Goal: Navigation & Orientation: Find specific page/section

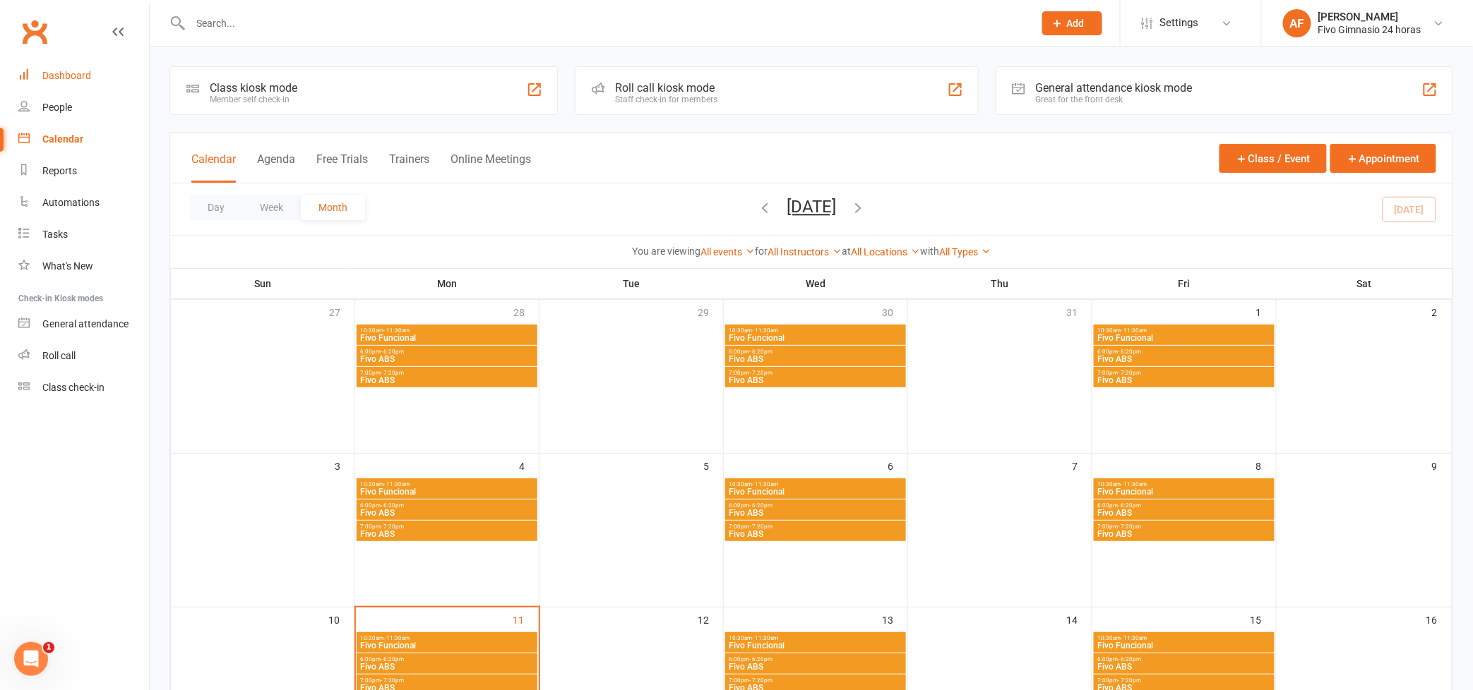
click at [65, 75] on div "Dashboard" at bounding box center [66, 75] width 49 height 11
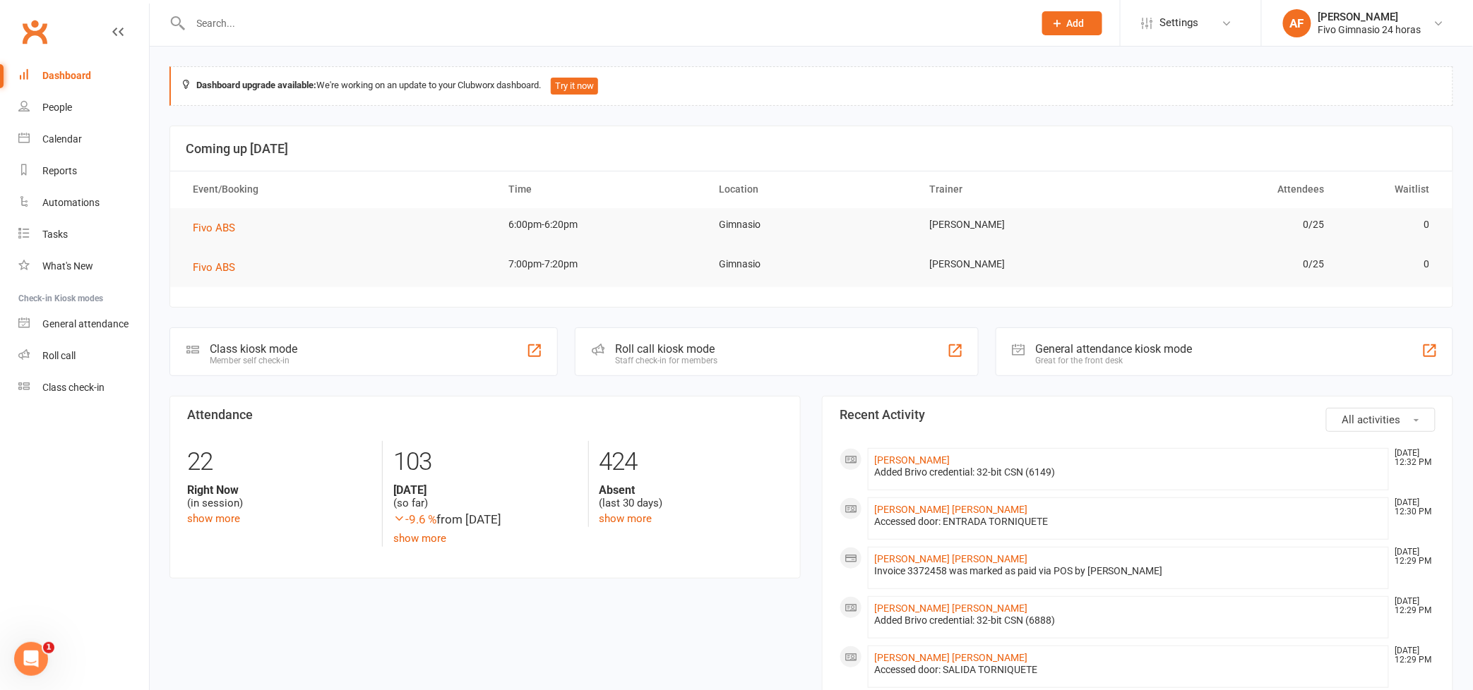
scroll to position [127, 0]
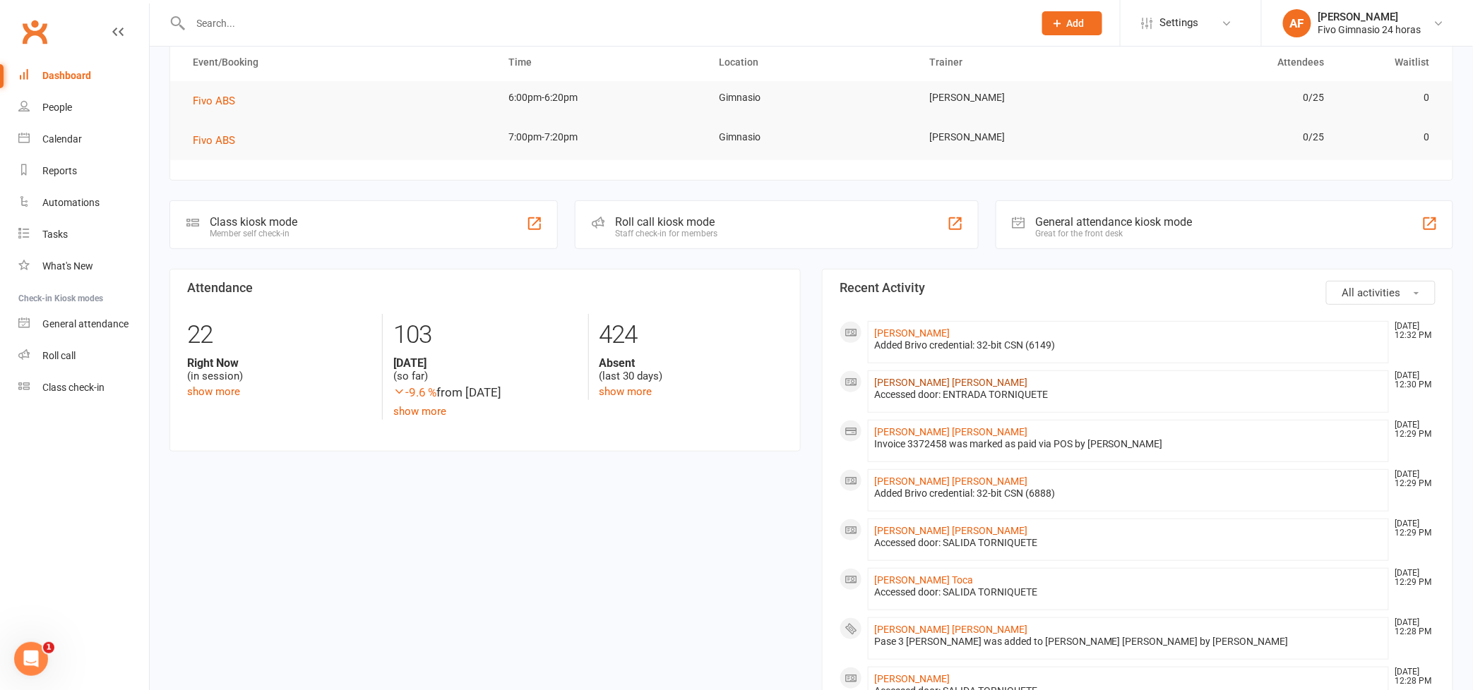
click at [923, 381] on link "[PERSON_NAME] [PERSON_NAME]" at bounding box center [950, 382] width 153 height 11
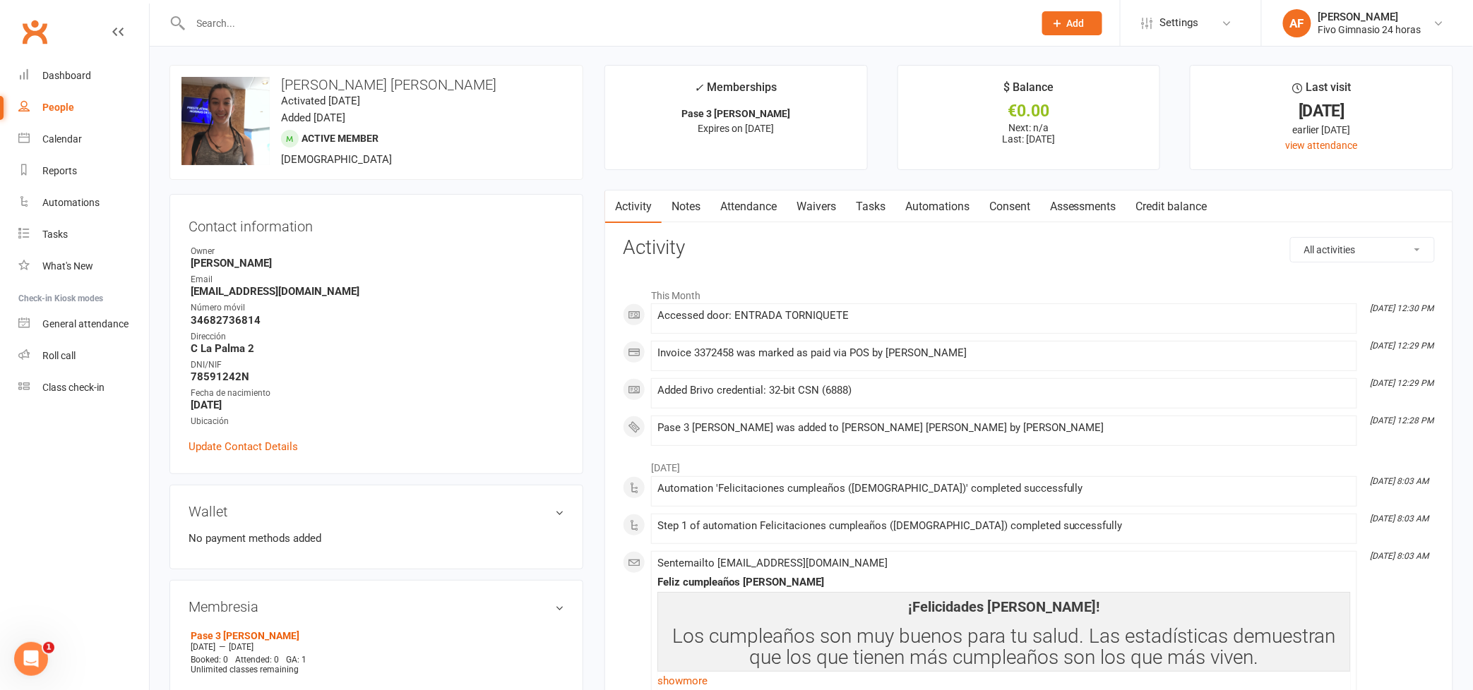
scroll to position [3, 0]
click at [91, 75] on link "Dashboard" at bounding box center [83, 76] width 131 height 32
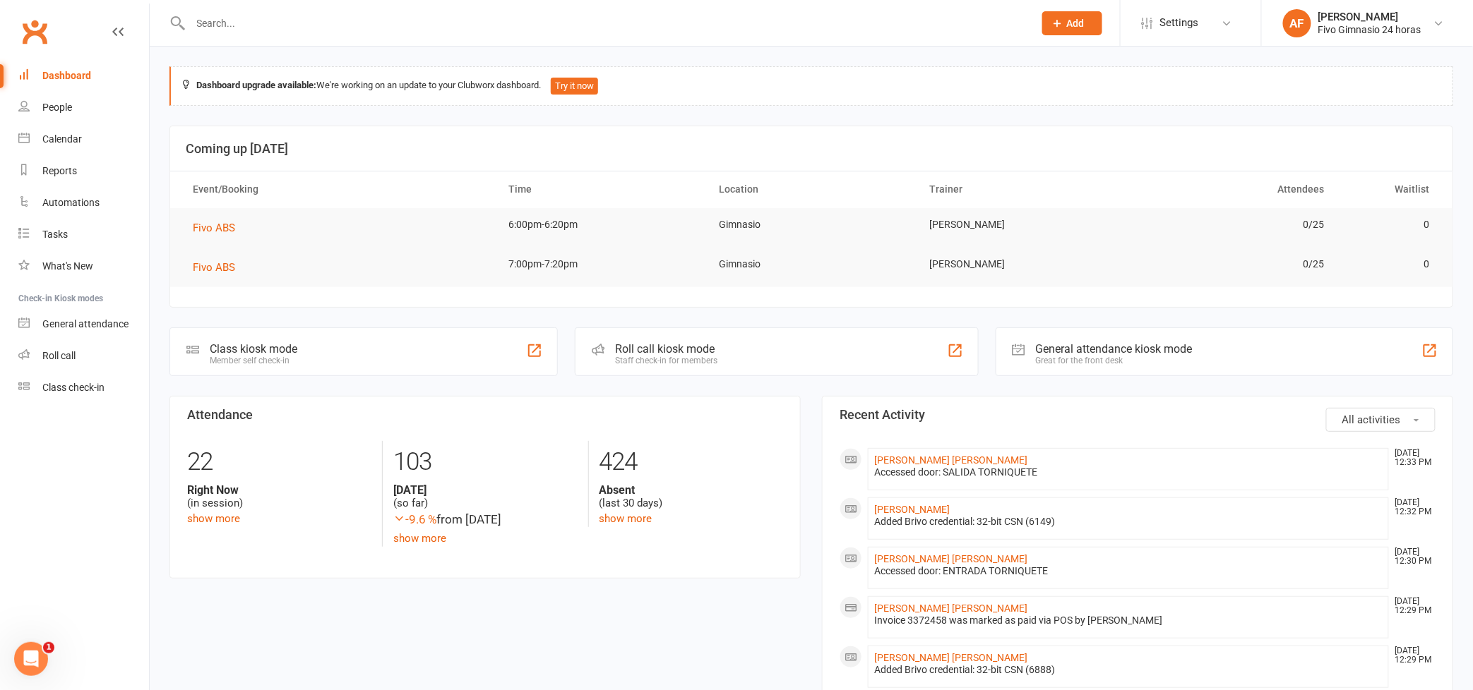
click at [264, 30] on input "text" at bounding box center [604, 23] width 837 height 20
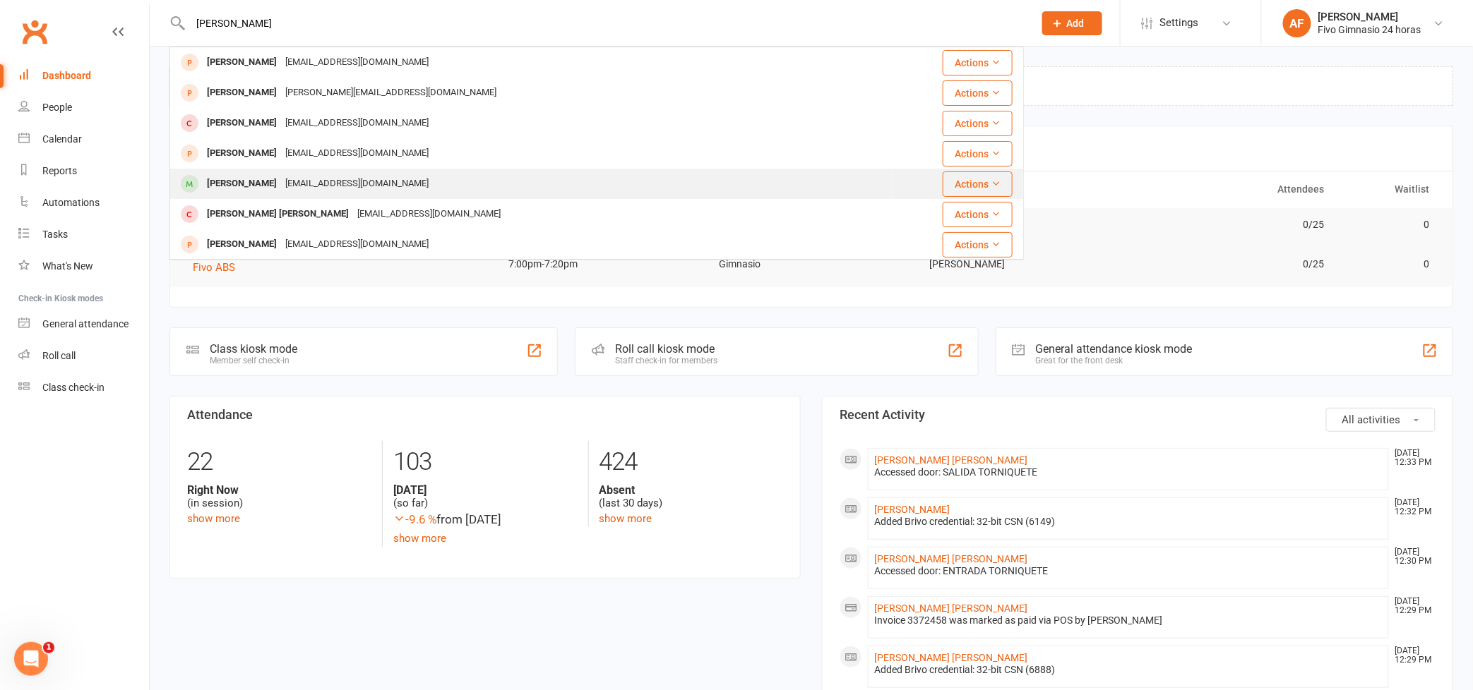
type input "[PERSON_NAME]"
click at [225, 192] on div "[PERSON_NAME]" at bounding box center [242, 184] width 78 height 20
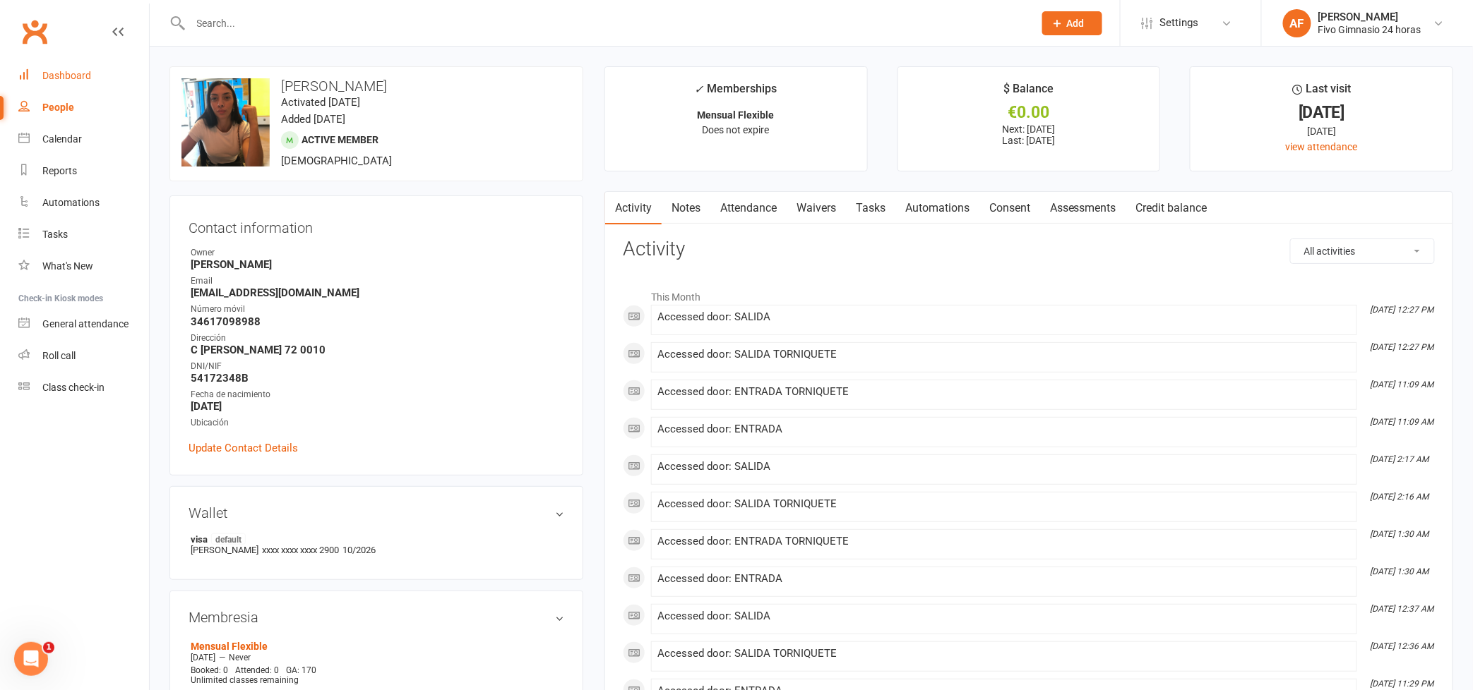
click at [60, 78] on div "Dashboard" at bounding box center [66, 75] width 49 height 11
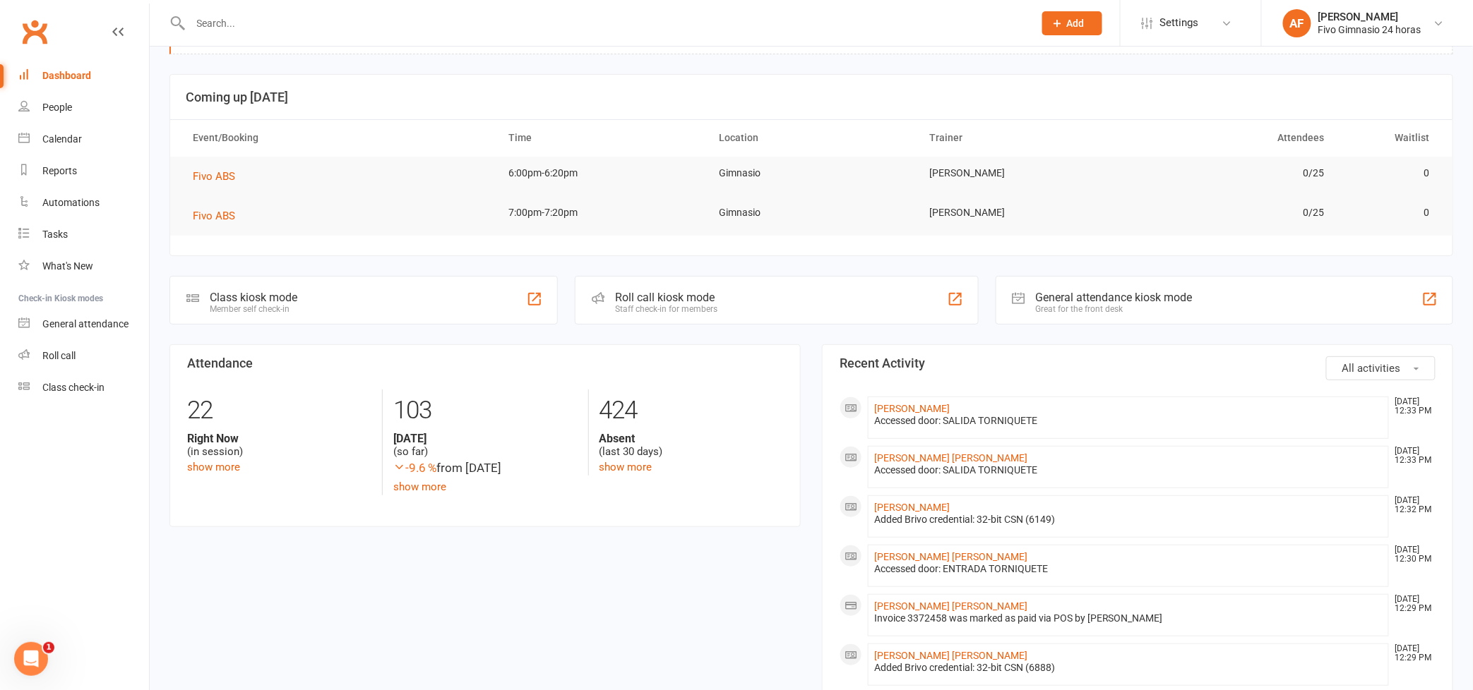
scroll to position [52, 0]
click at [53, 134] on div "Calendar" at bounding box center [62, 138] width 40 height 11
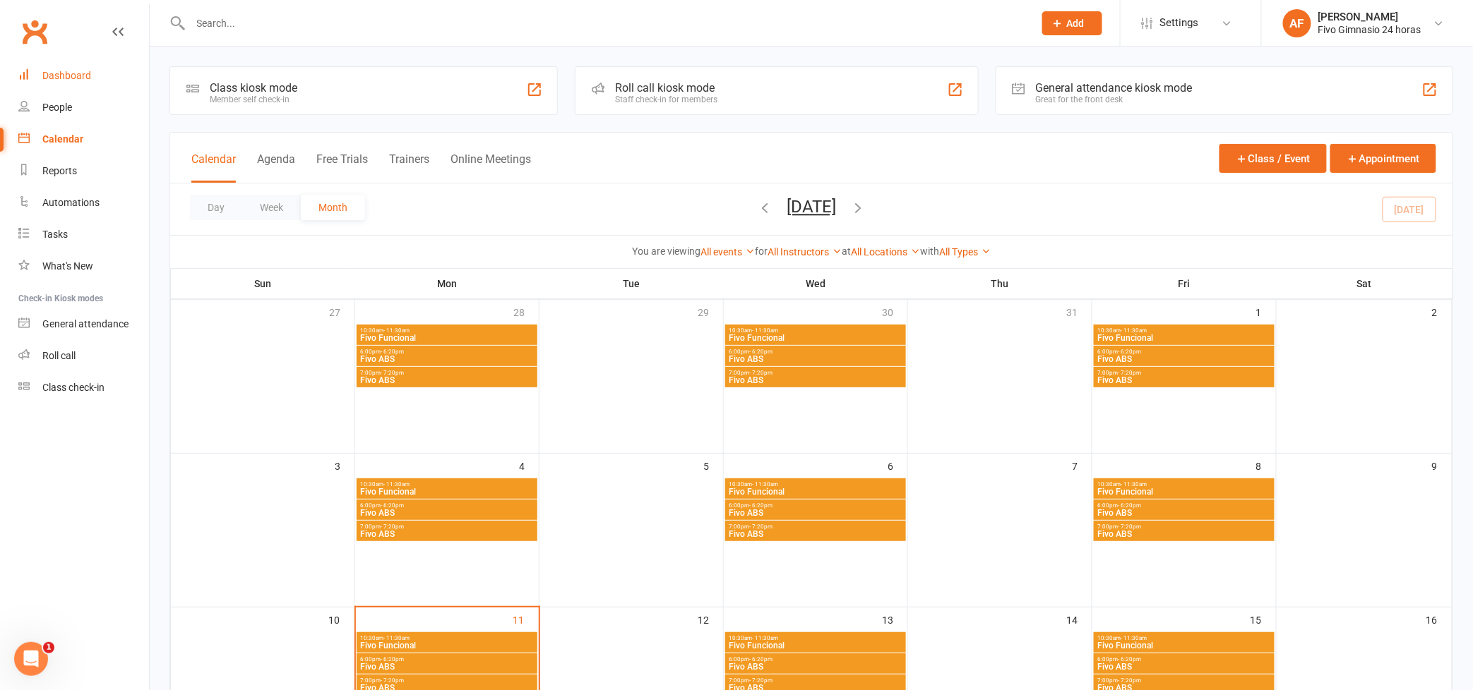
click at [78, 83] on link "Dashboard" at bounding box center [83, 76] width 131 height 32
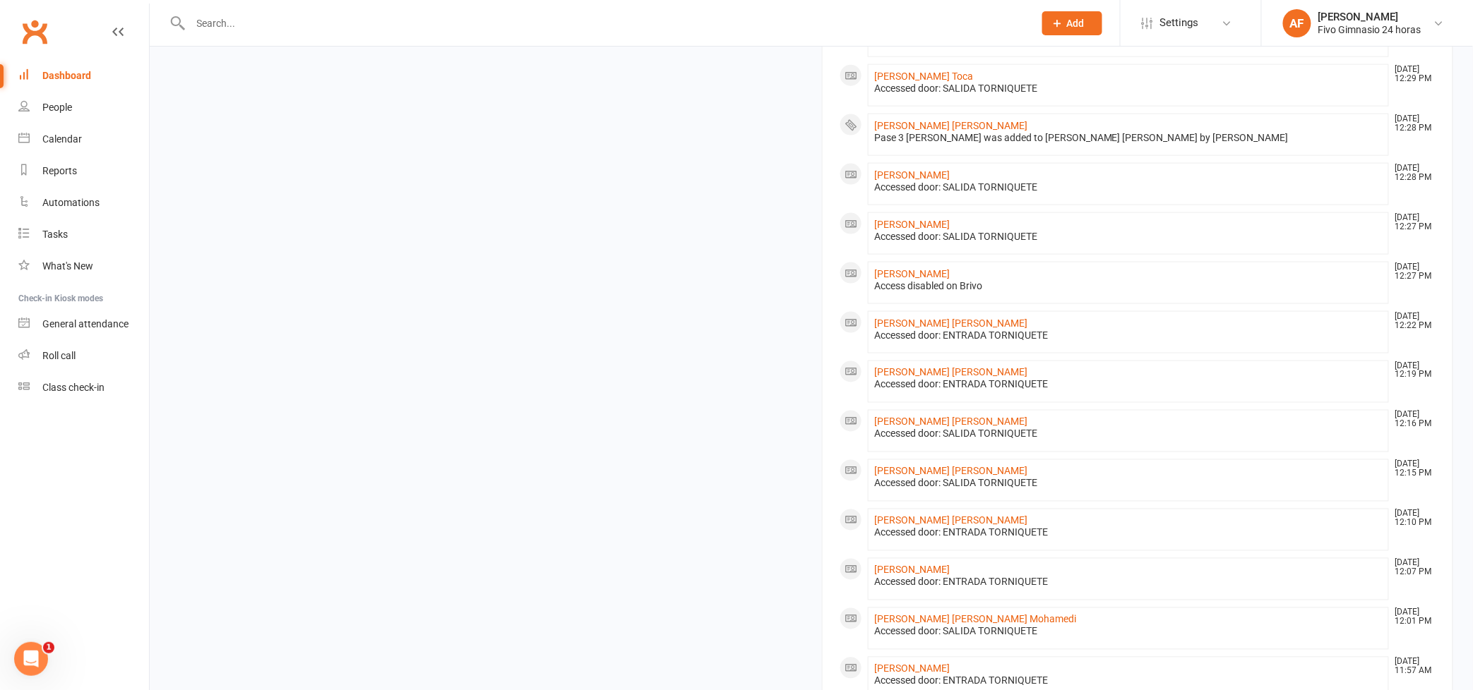
scroll to position [759, 0]
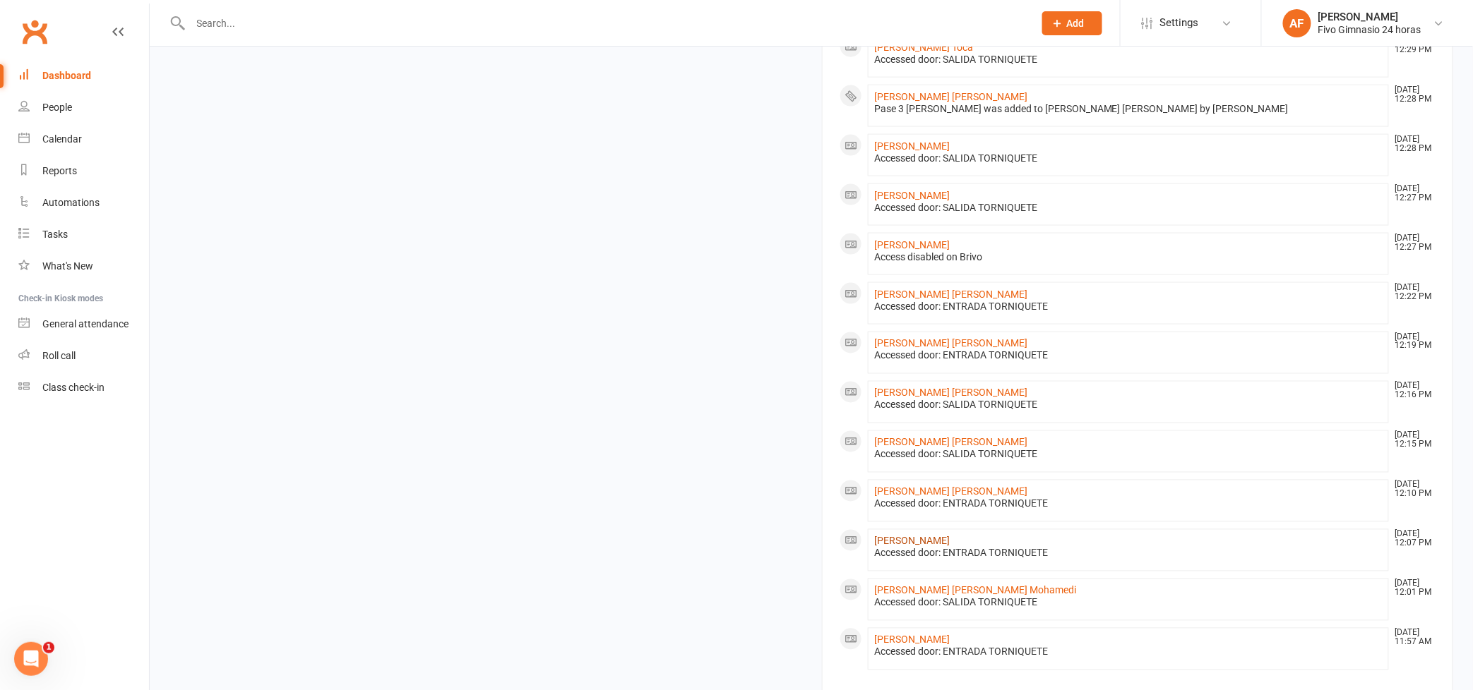
click at [892, 542] on link "[PERSON_NAME]" at bounding box center [912, 541] width 76 height 11
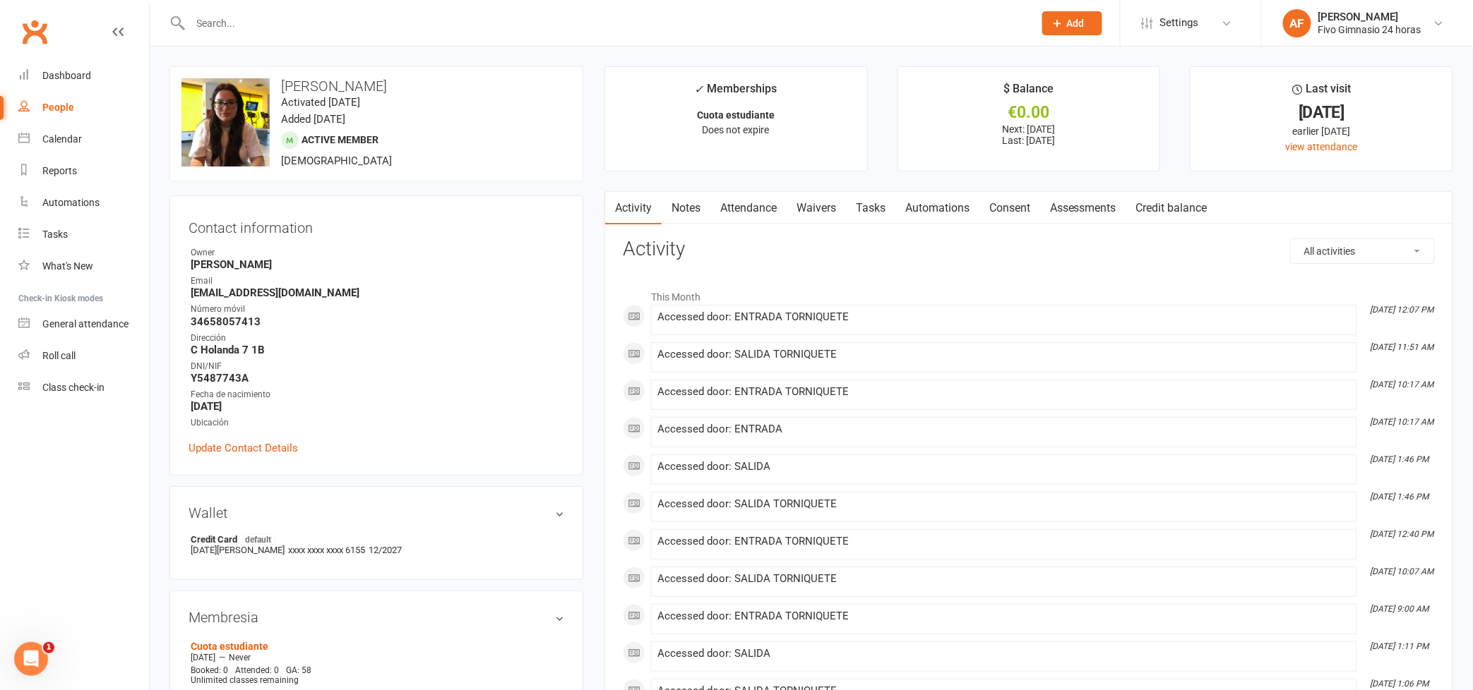
click at [755, 198] on link "Attendance" at bounding box center [748, 208] width 76 height 32
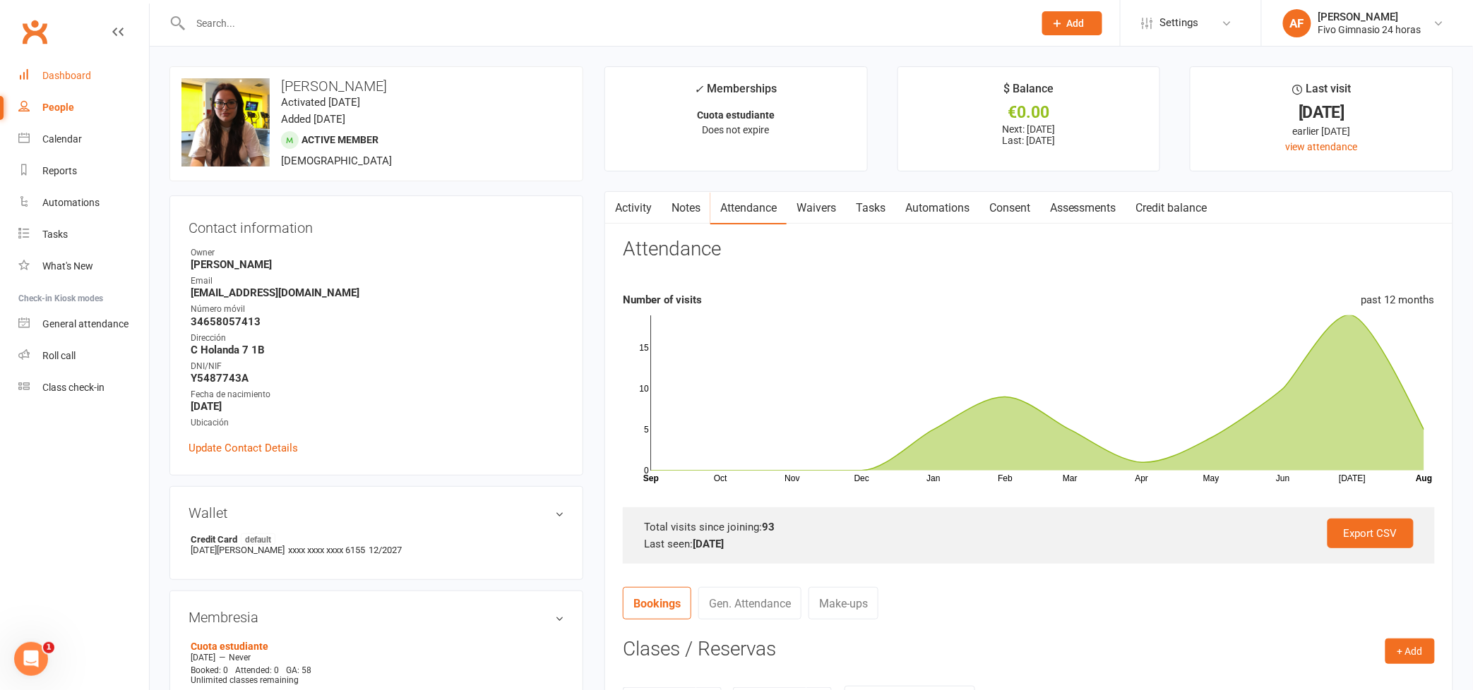
click at [95, 78] on link "Dashboard" at bounding box center [83, 76] width 131 height 32
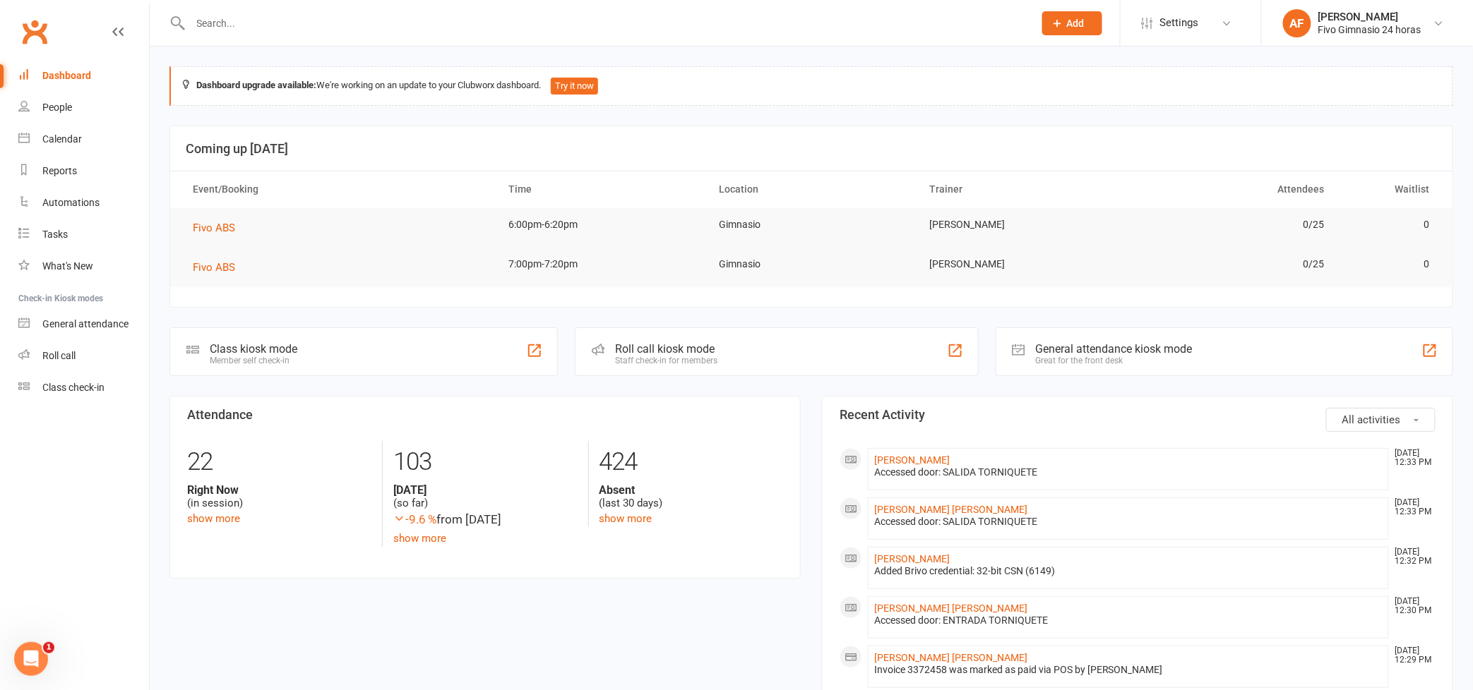
click at [297, 14] on input "text" at bounding box center [604, 23] width 837 height 20
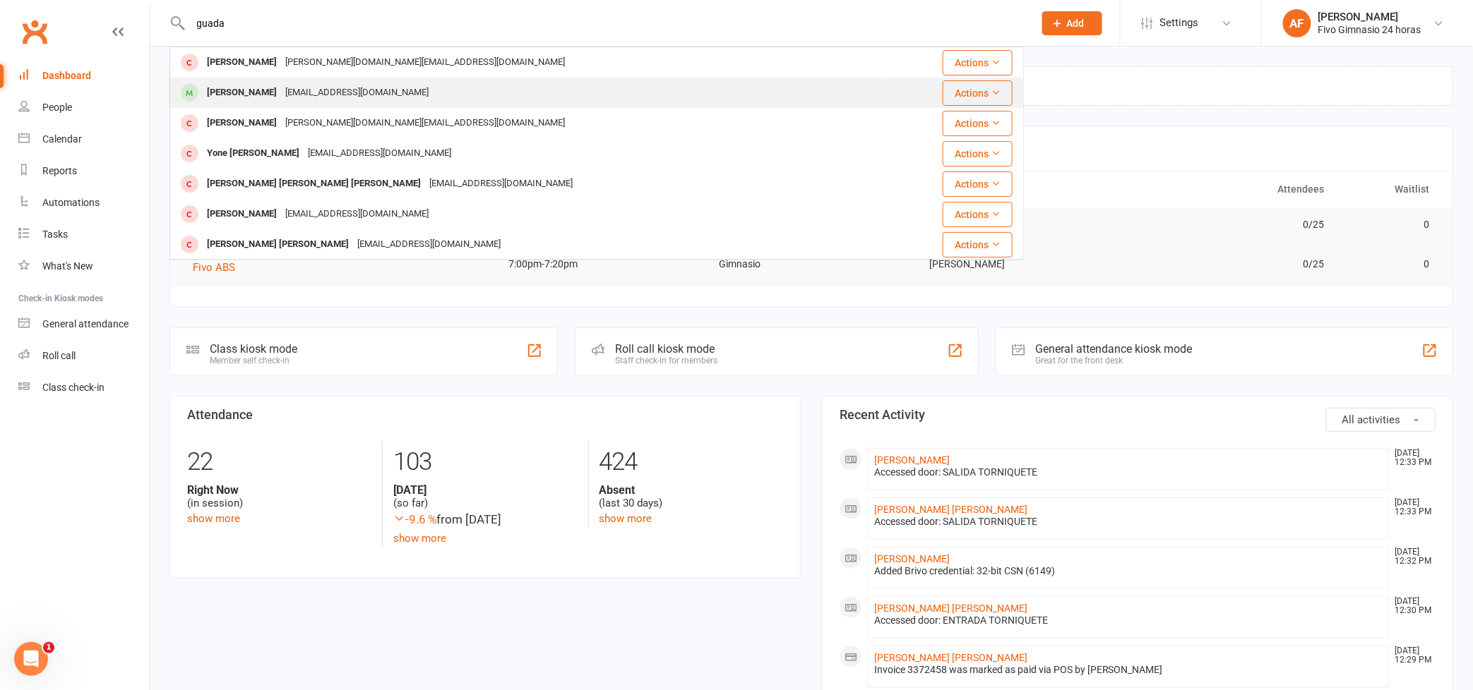
type input "guada"
click at [281, 90] on div "[PERSON_NAME]" at bounding box center [242, 93] width 78 height 20
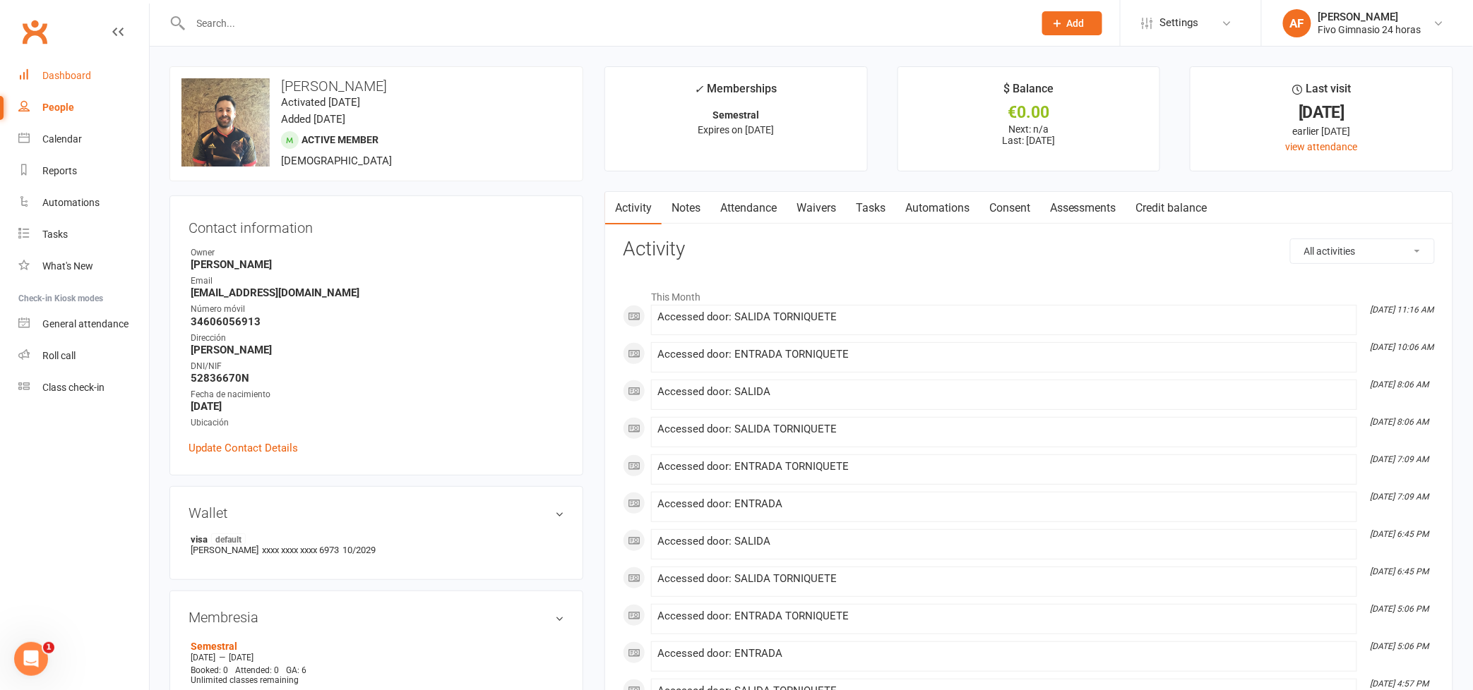
click at [70, 82] on link "Dashboard" at bounding box center [83, 76] width 131 height 32
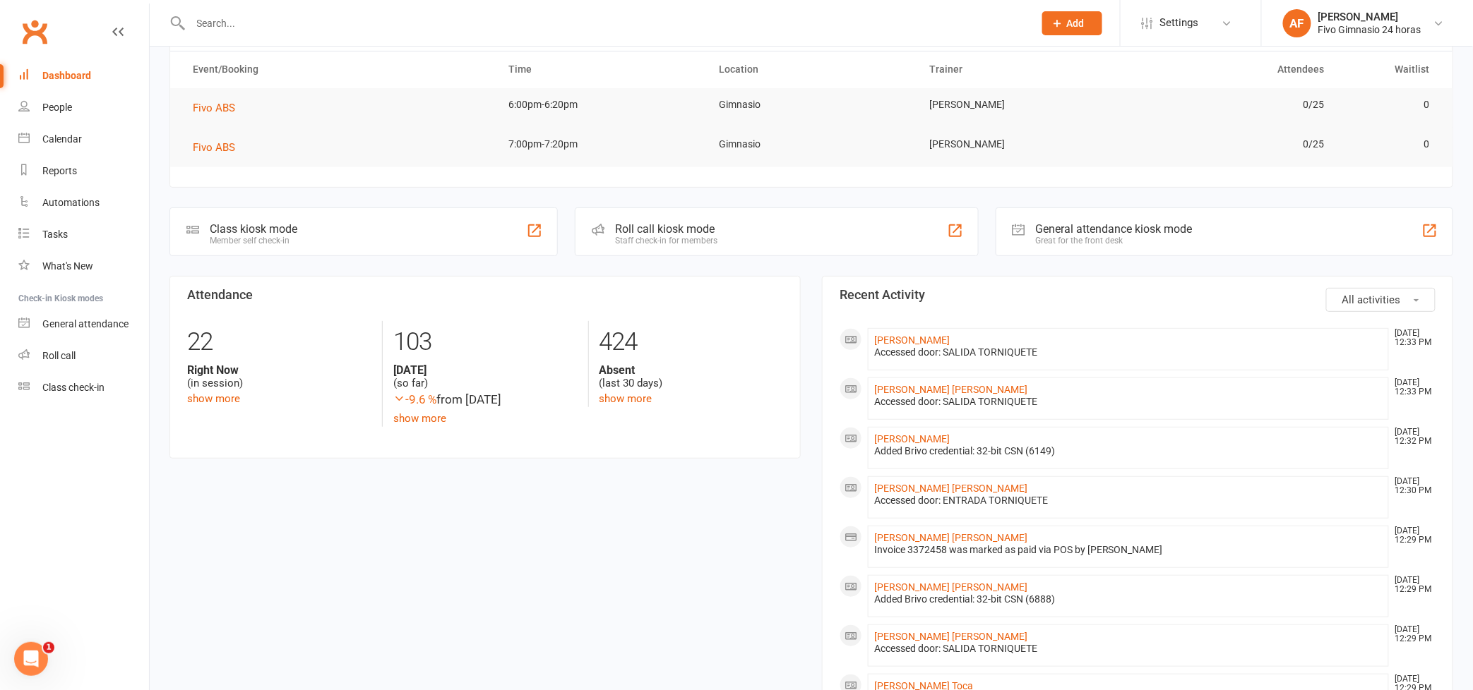
scroll to position [144, 0]
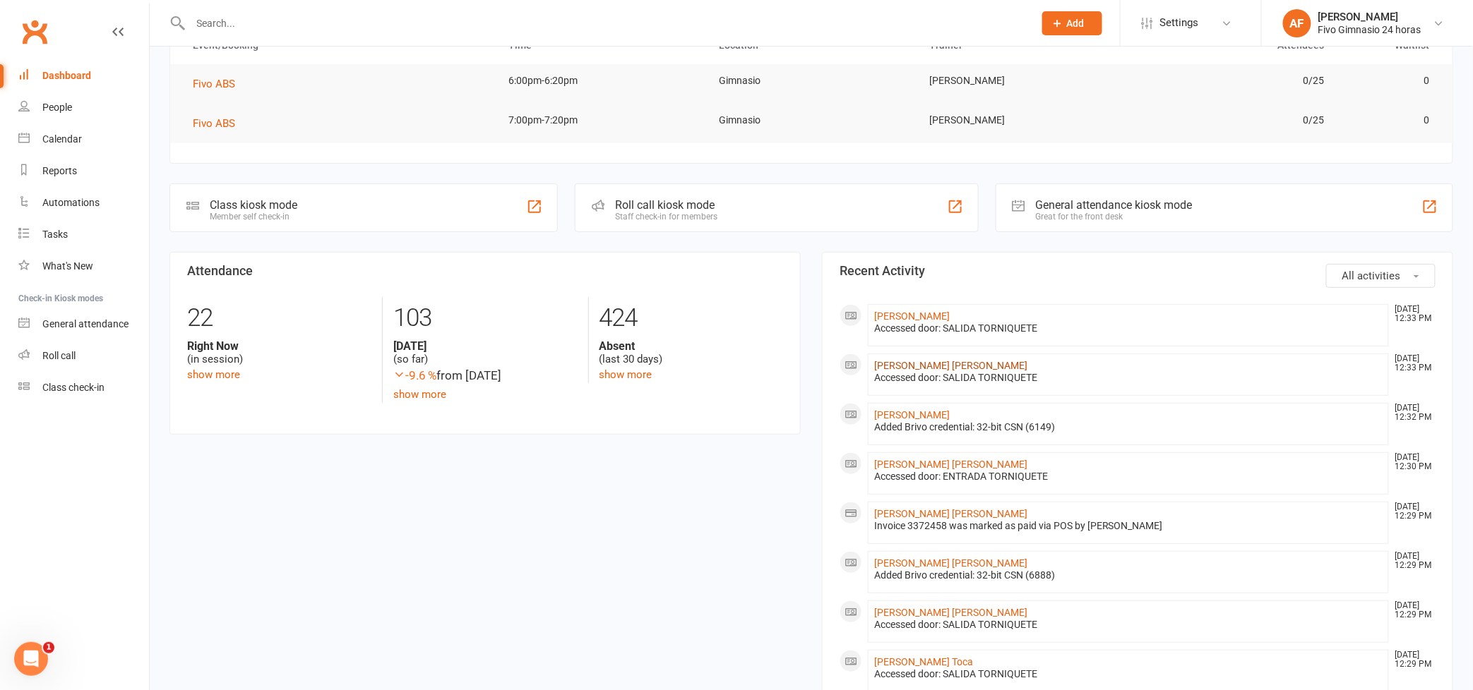
click at [941, 361] on link "[PERSON_NAME] [PERSON_NAME]" at bounding box center [950, 365] width 153 height 11
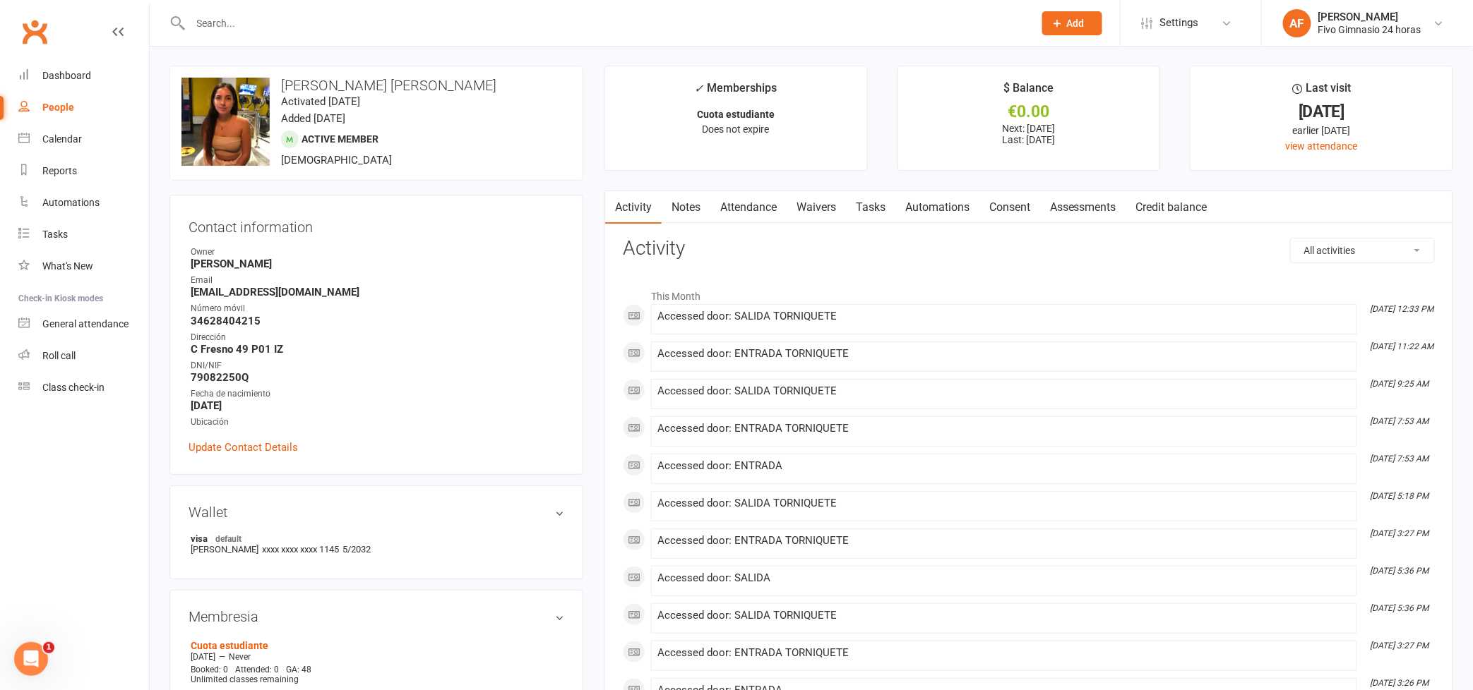
scroll to position [3, 0]
click at [51, 68] on link "Dashboard" at bounding box center [83, 76] width 131 height 32
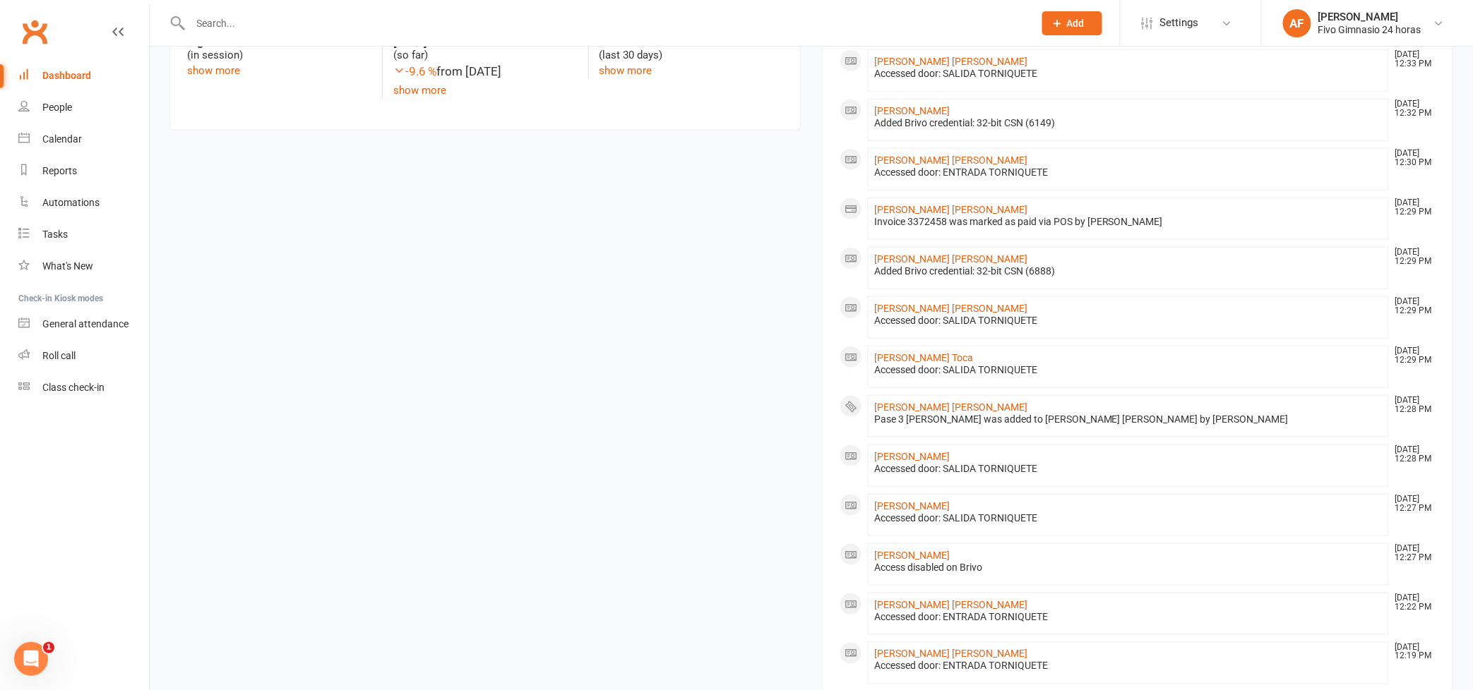
scroll to position [531, 0]
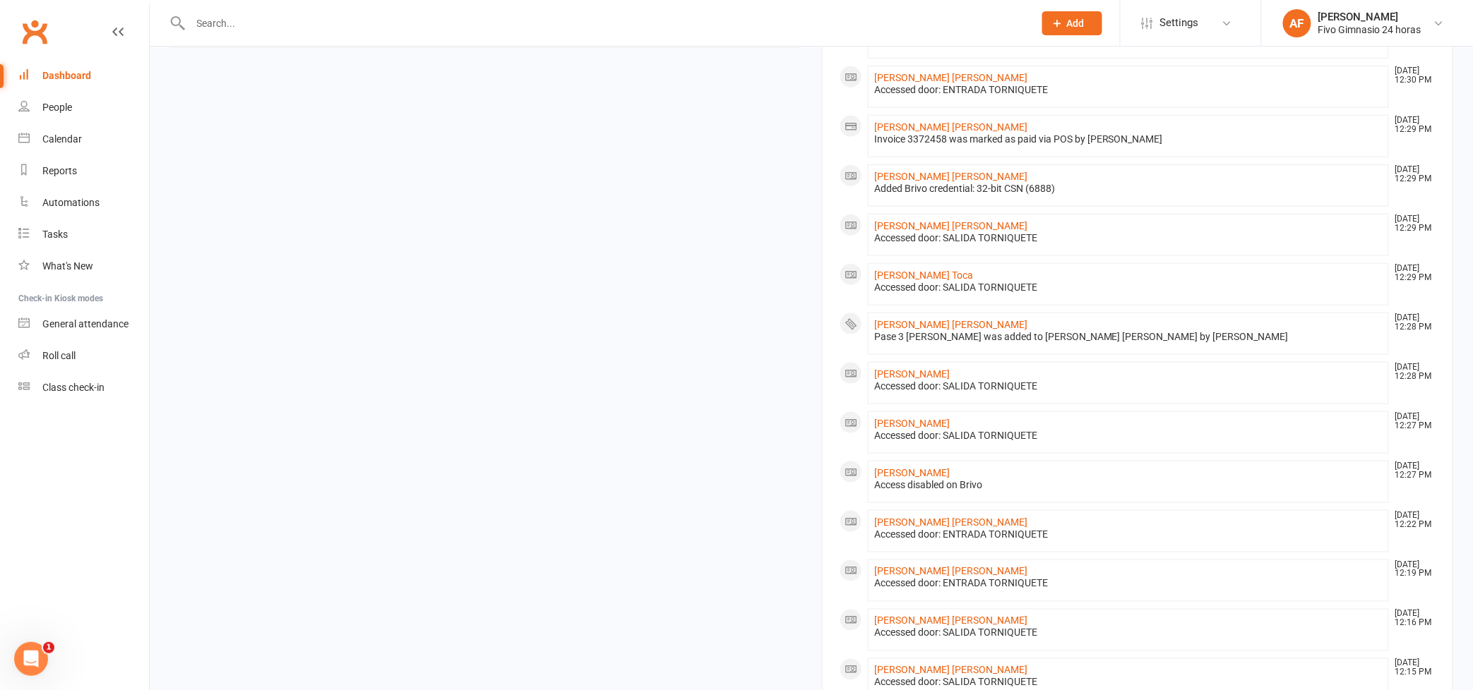
drag, startPoint x: 1479, startPoint y: 251, endPoint x: 1466, endPoint y: 464, distance: 212.9
click at [1466, 464] on div "Dashboard upgrade available: We're working on an update to your Clubworx dashbo…" at bounding box center [811, 235] width 1323 height 1439
click at [890, 573] on link "[PERSON_NAME] [PERSON_NAME]" at bounding box center [950, 571] width 153 height 11
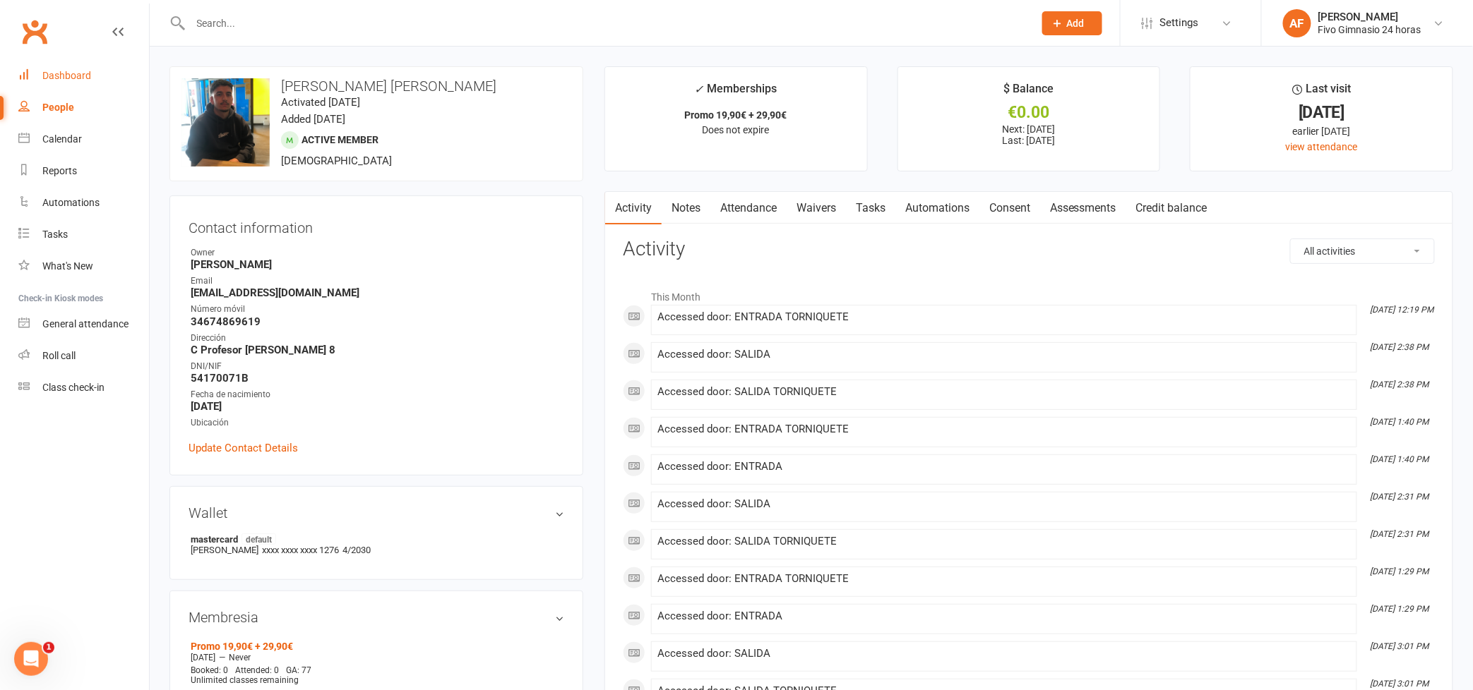
click at [72, 76] on div "Dashboard" at bounding box center [66, 75] width 49 height 11
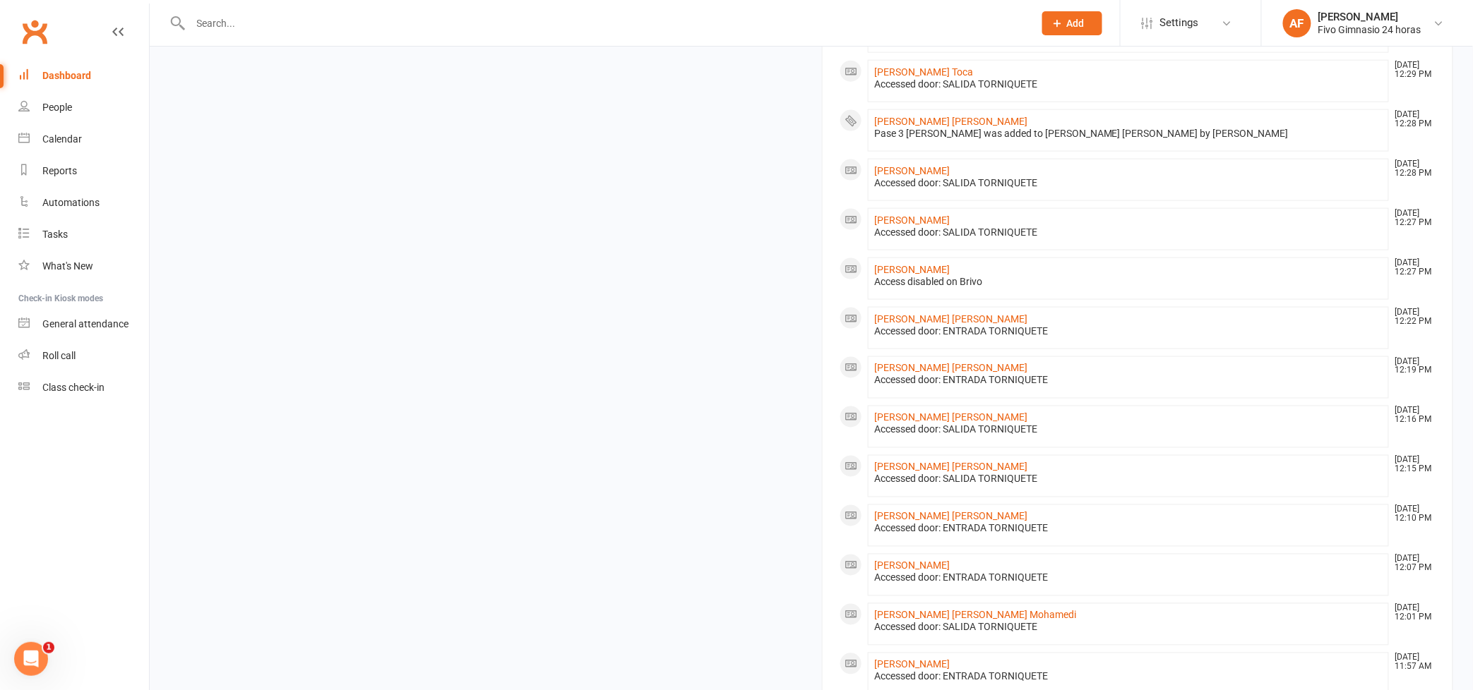
scroll to position [818, 0]
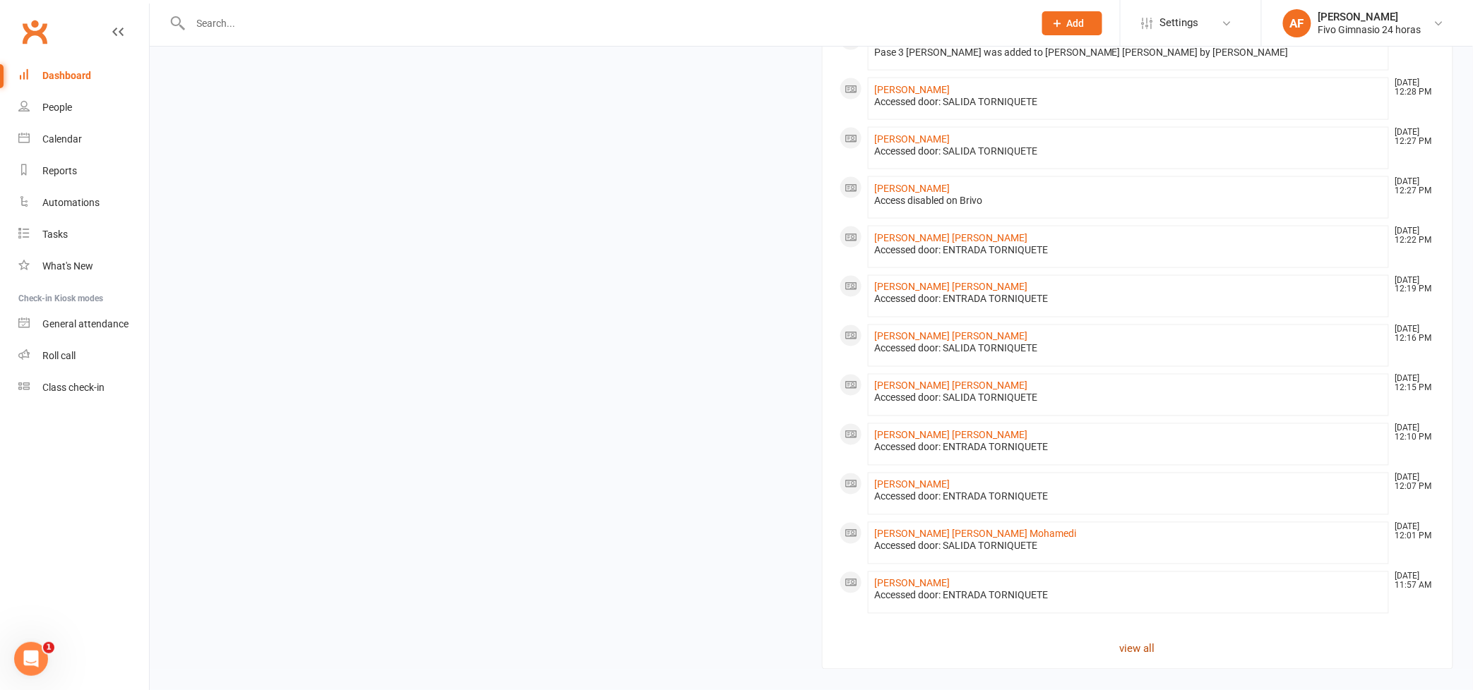
click at [1144, 652] on link "view all" at bounding box center [1137, 649] width 596 height 17
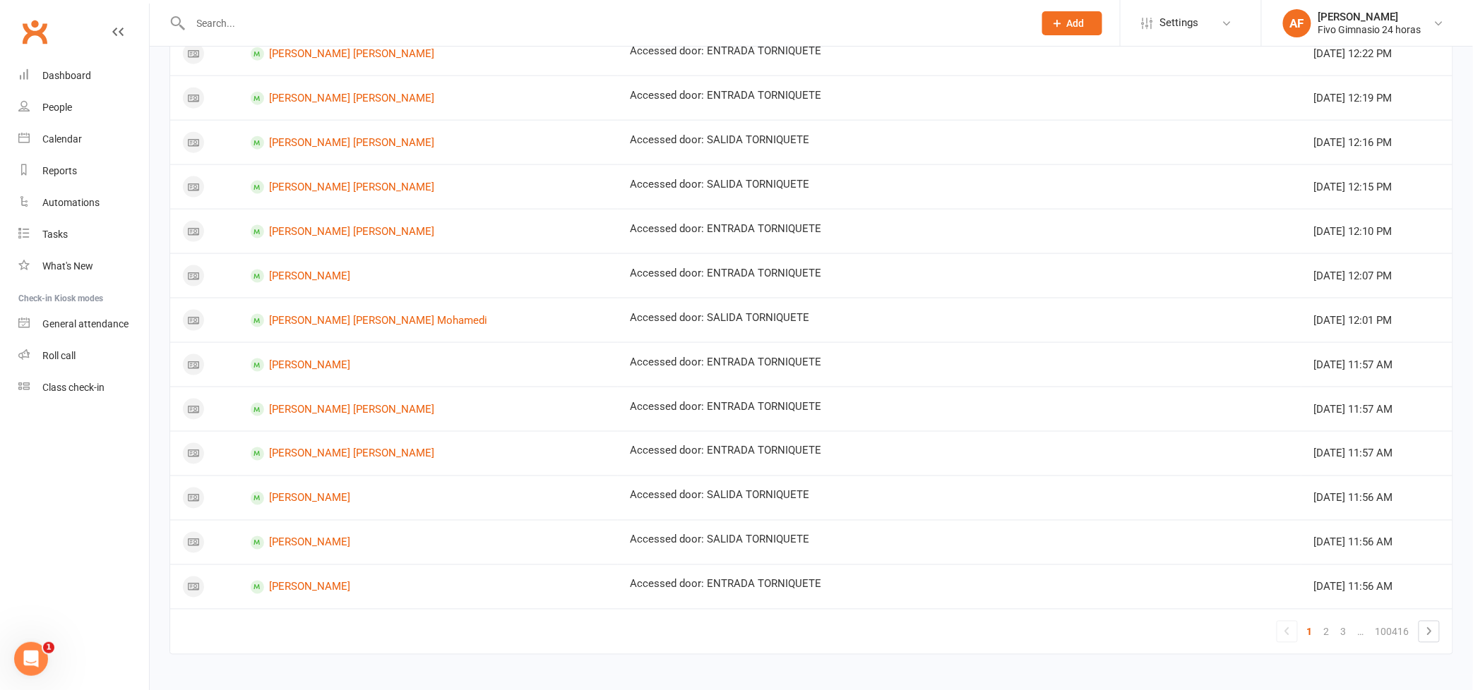
scroll to position [681, 0]
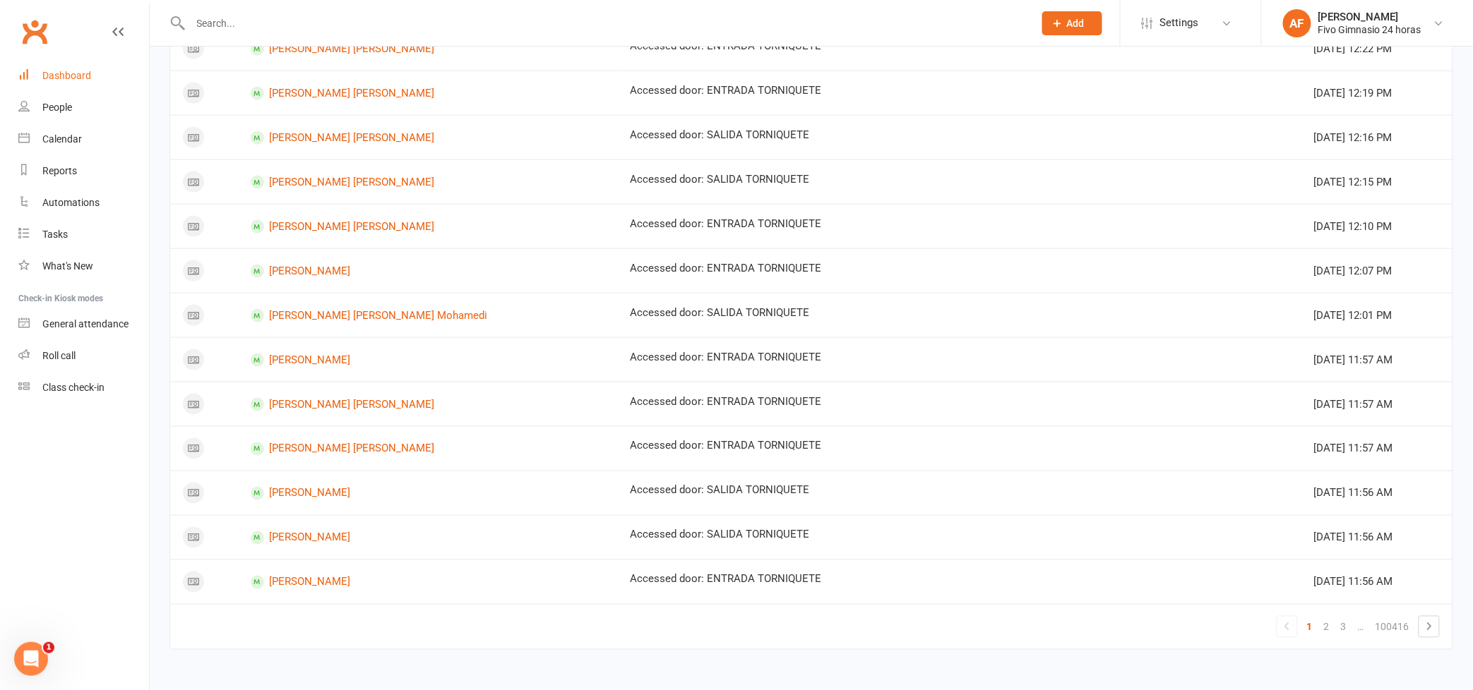
click at [62, 72] on div "Dashboard" at bounding box center [66, 75] width 49 height 11
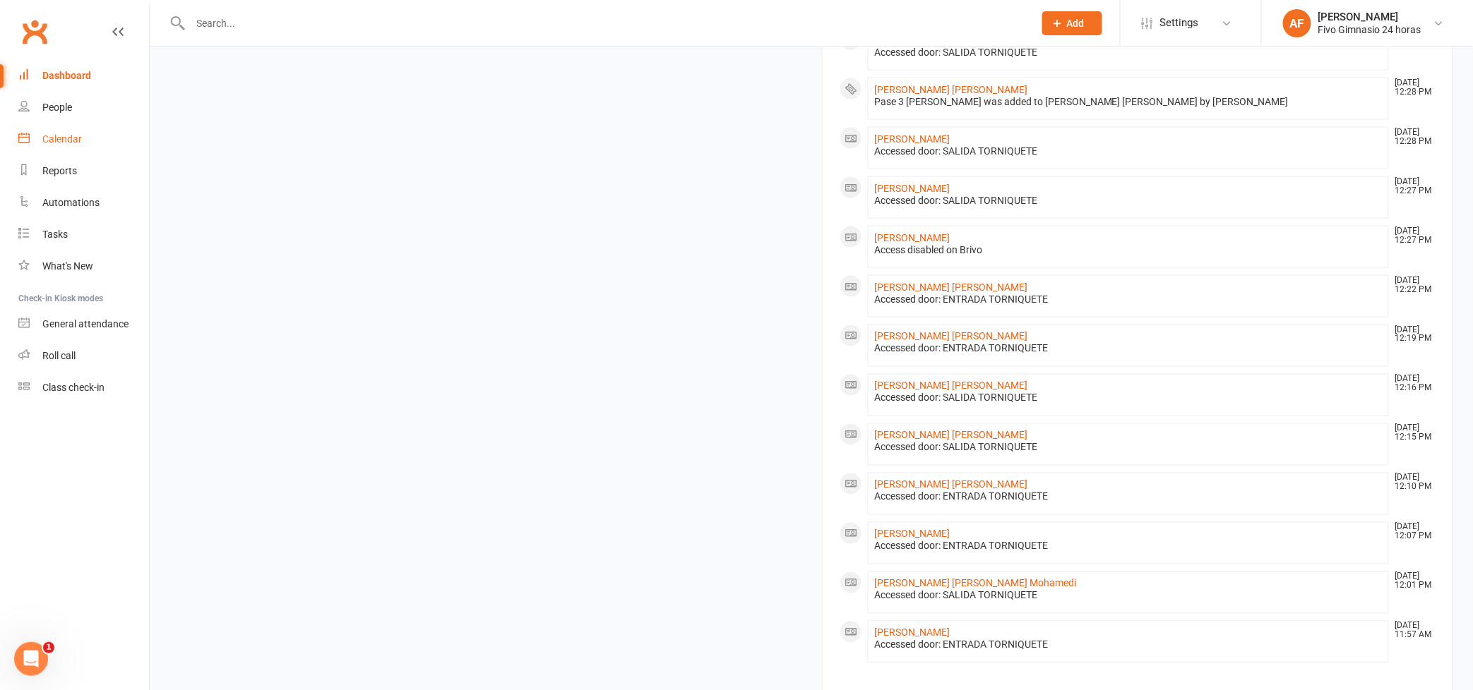
scroll to position [818, 0]
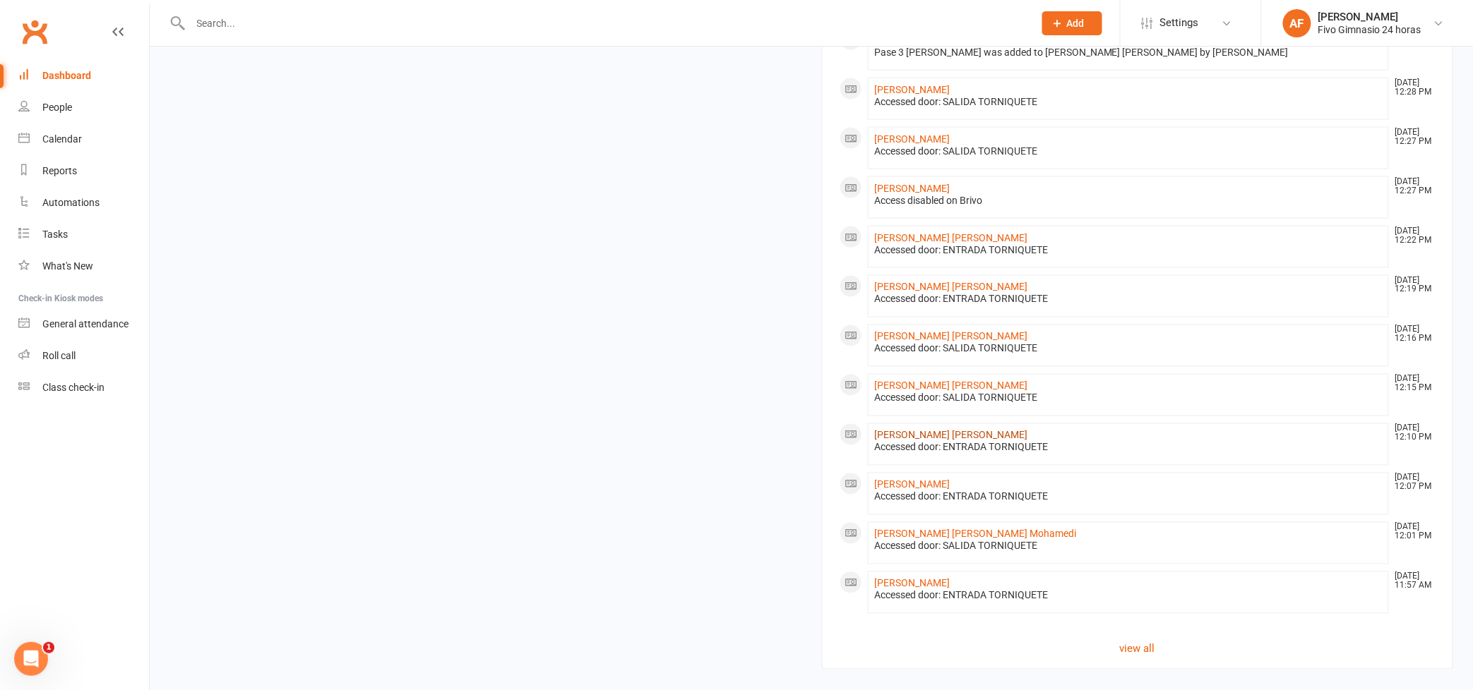
click at [946, 440] on link "[PERSON_NAME] [PERSON_NAME]" at bounding box center [950, 435] width 153 height 11
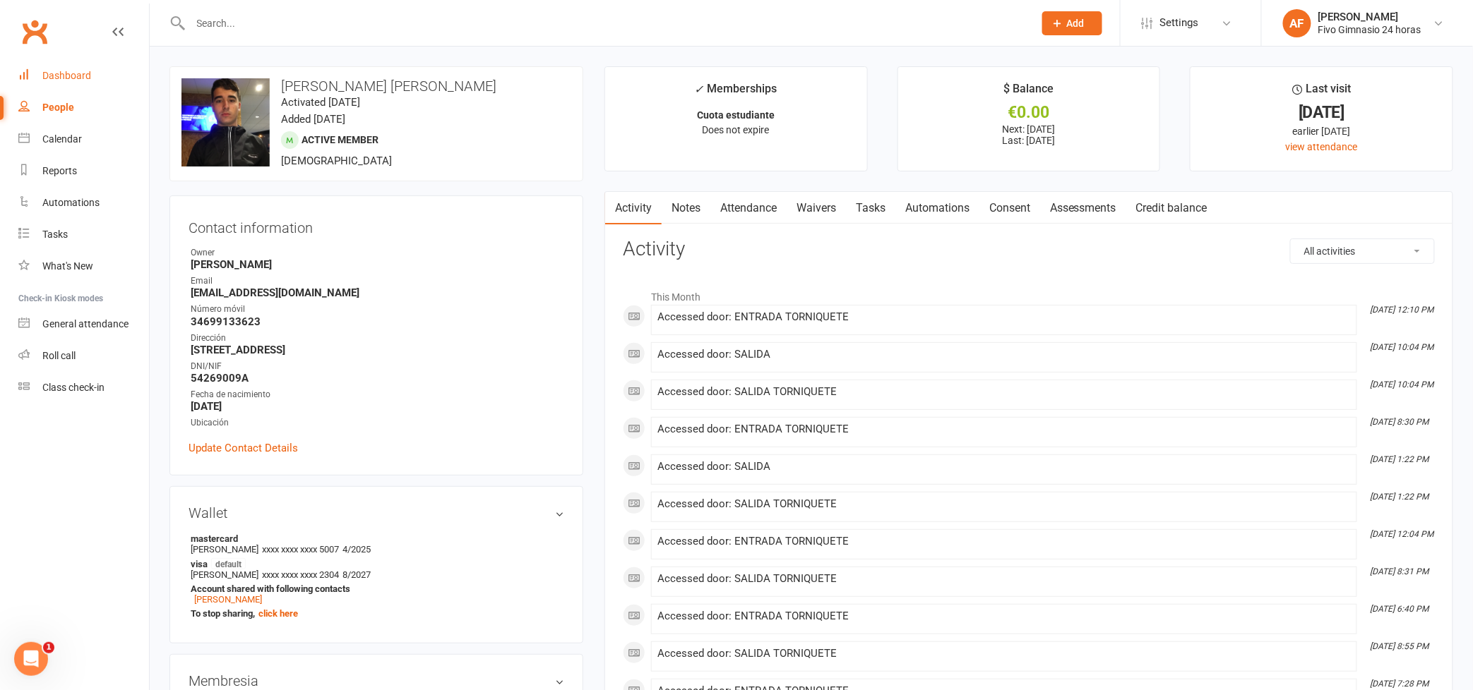
click at [50, 85] on link "Dashboard" at bounding box center [83, 76] width 131 height 32
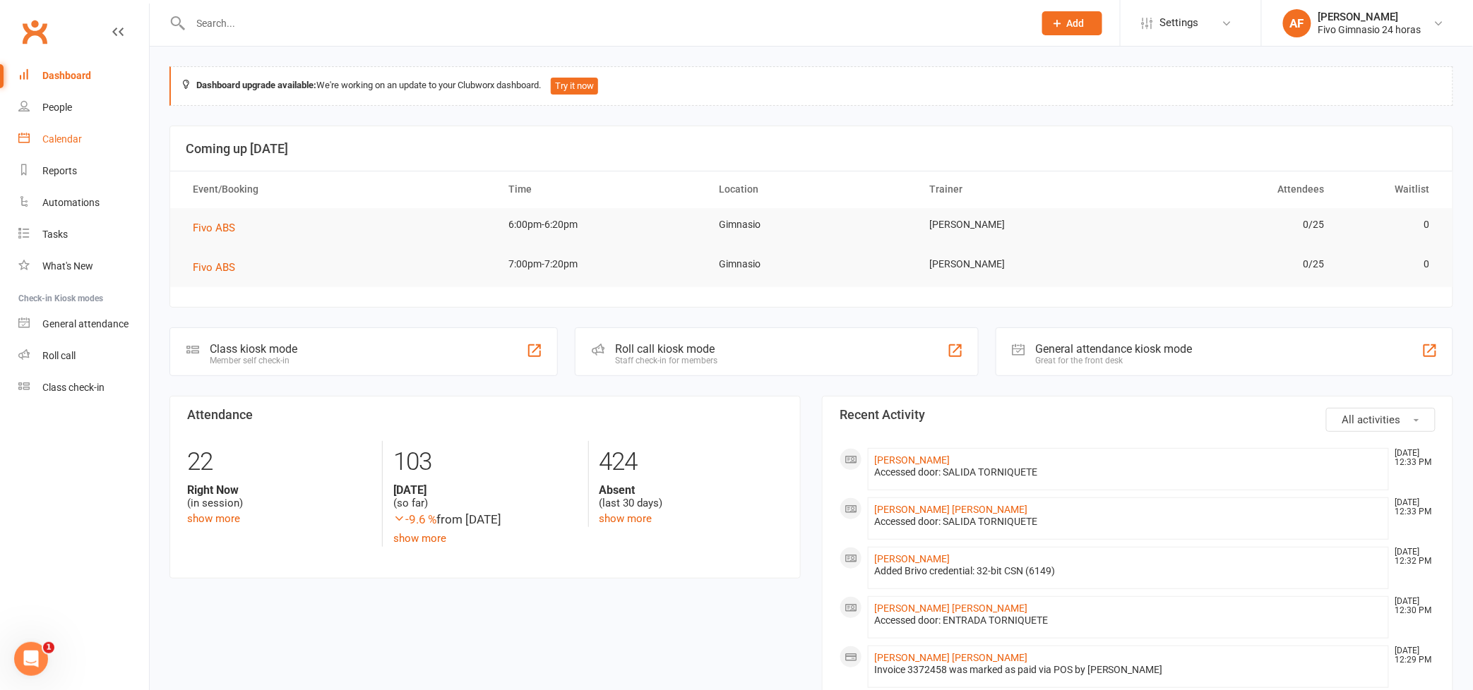
click at [57, 144] on div "Calendar" at bounding box center [62, 138] width 40 height 11
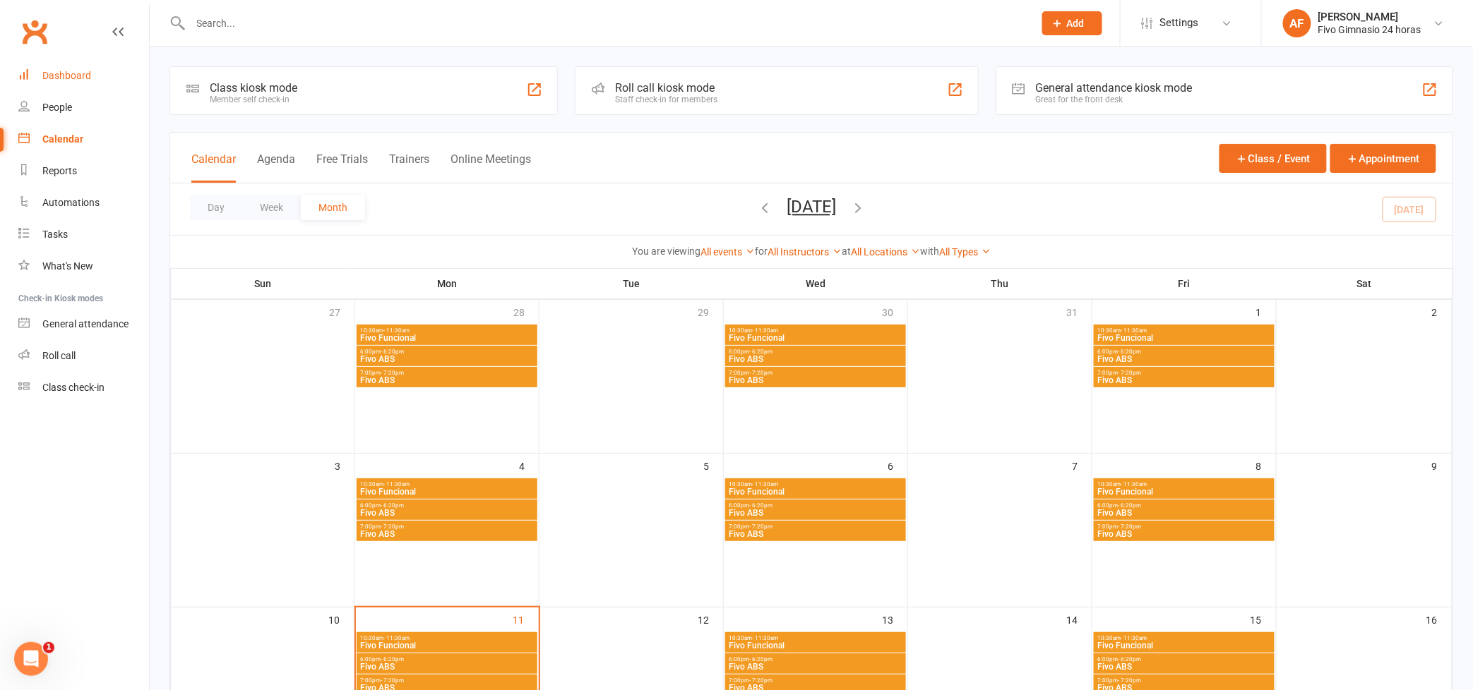
click at [76, 83] on link "Dashboard" at bounding box center [83, 76] width 131 height 32
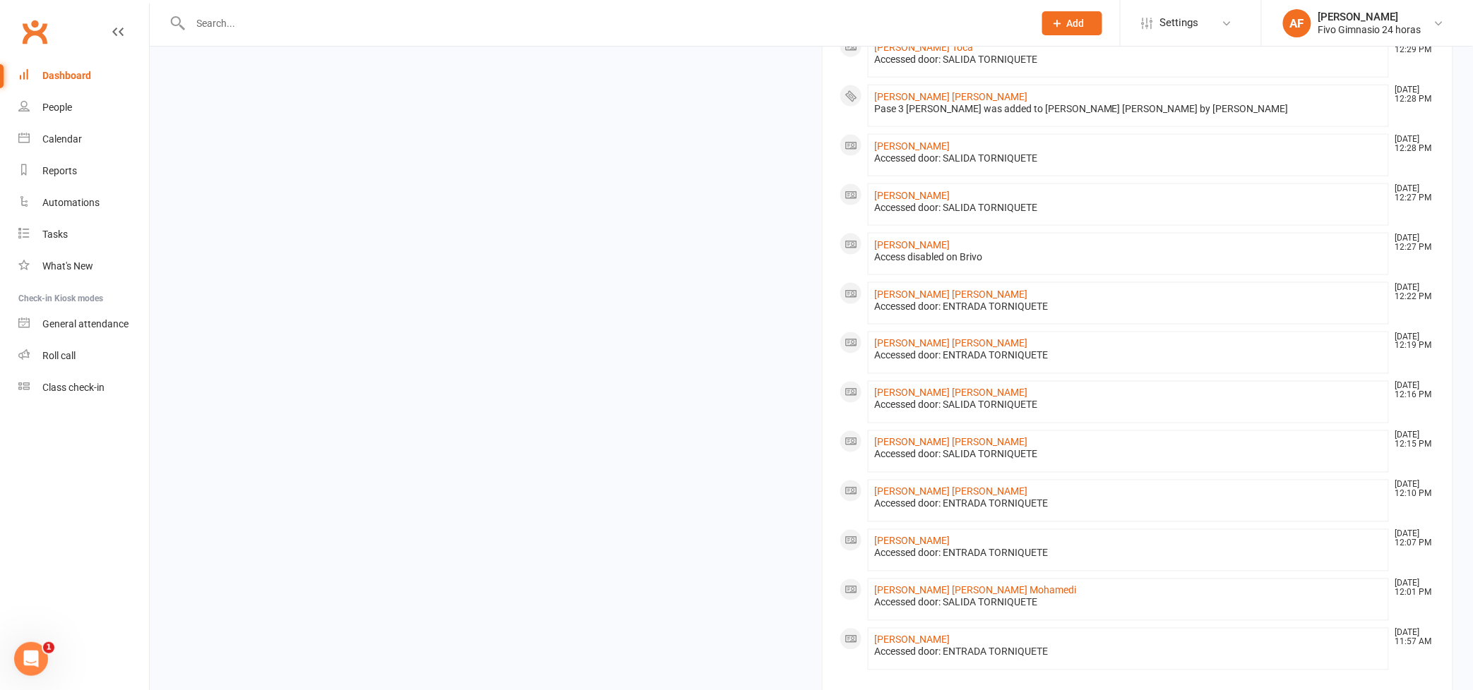
scroll to position [767, 0]
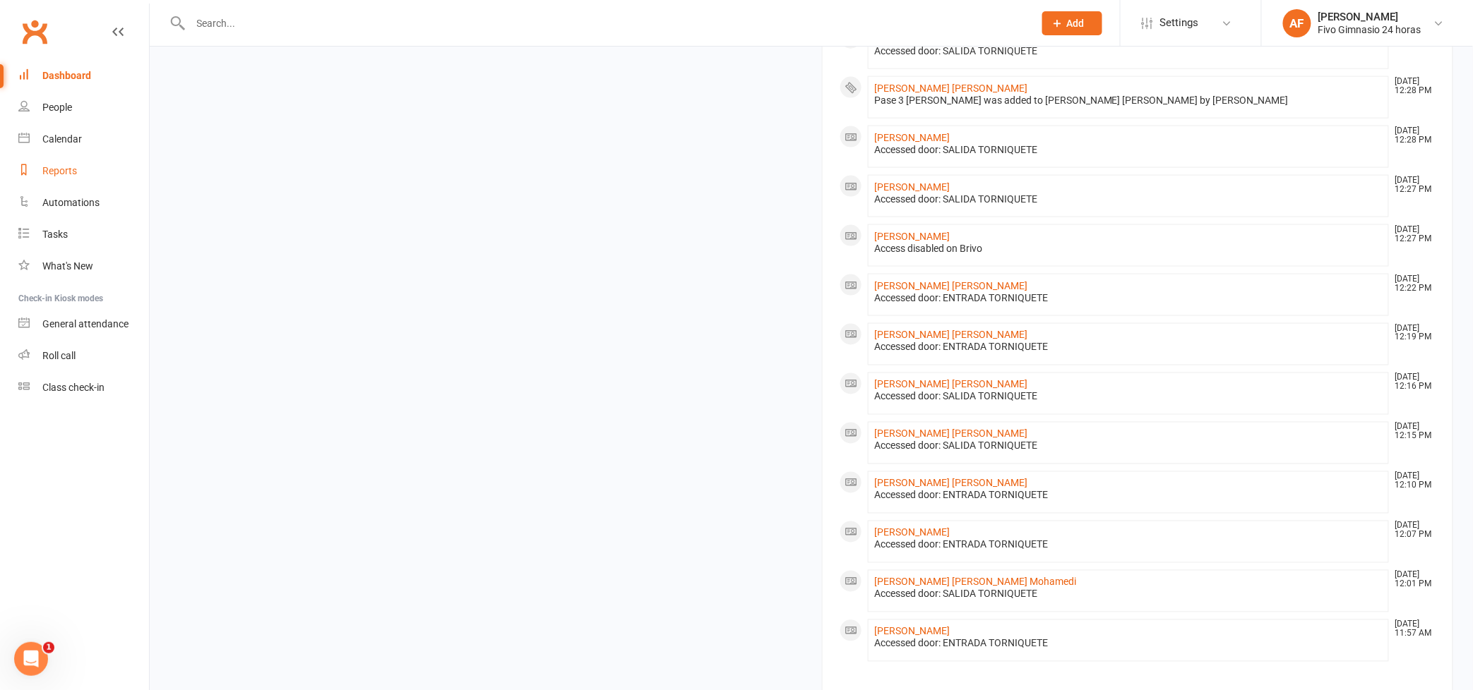
click at [67, 155] on link "Reports" at bounding box center [83, 171] width 131 height 32
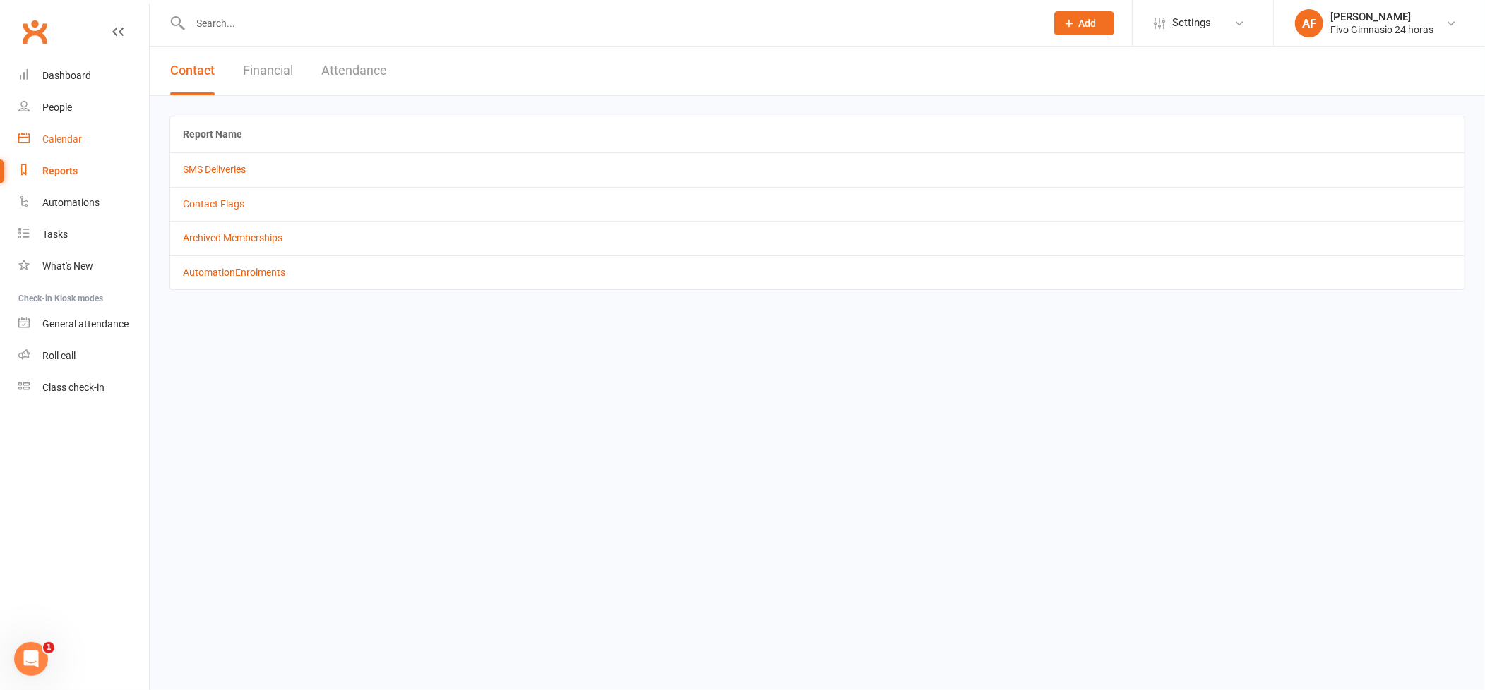
click at [64, 139] on div "Calendar" at bounding box center [62, 138] width 40 height 11
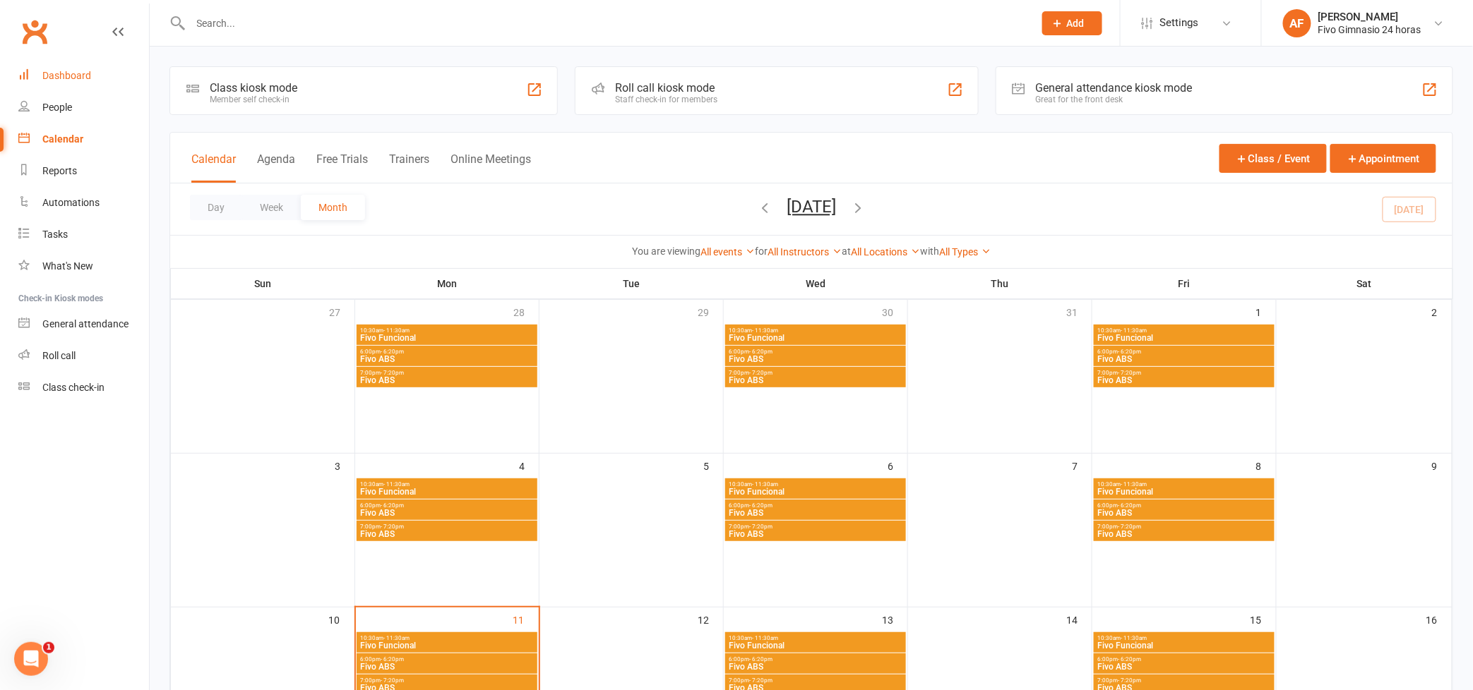
click at [52, 74] on div "Dashboard" at bounding box center [66, 75] width 49 height 11
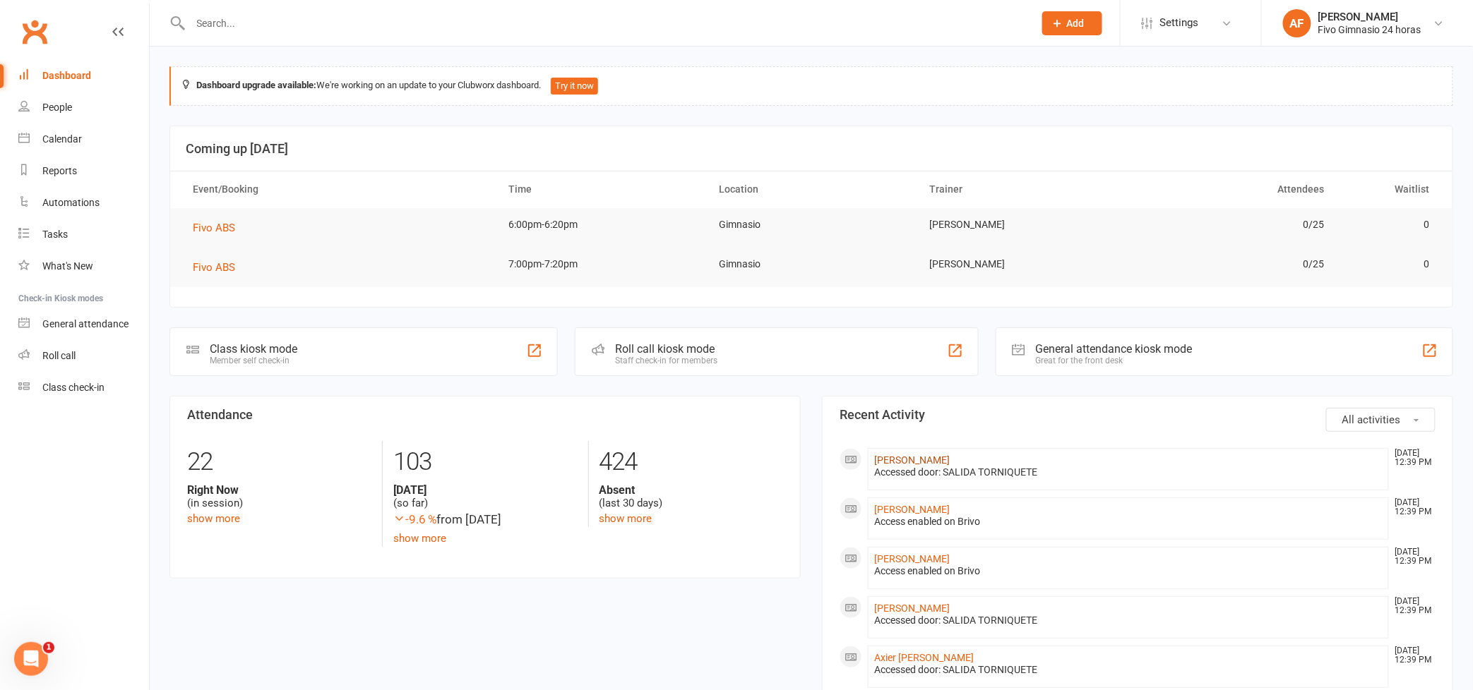
click at [911, 462] on link "[PERSON_NAME]" at bounding box center [912, 460] width 76 height 11
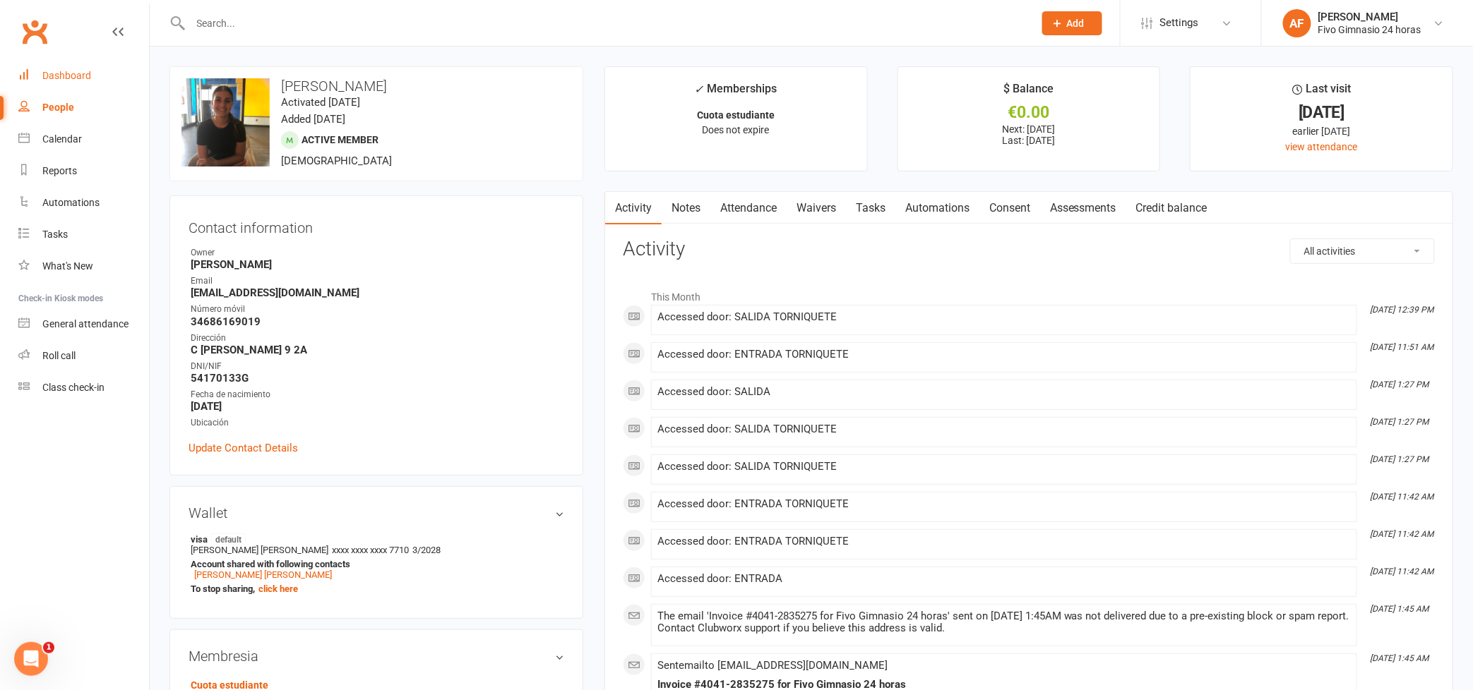
click at [64, 85] on link "Dashboard" at bounding box center [83, 76] width 131 height 32
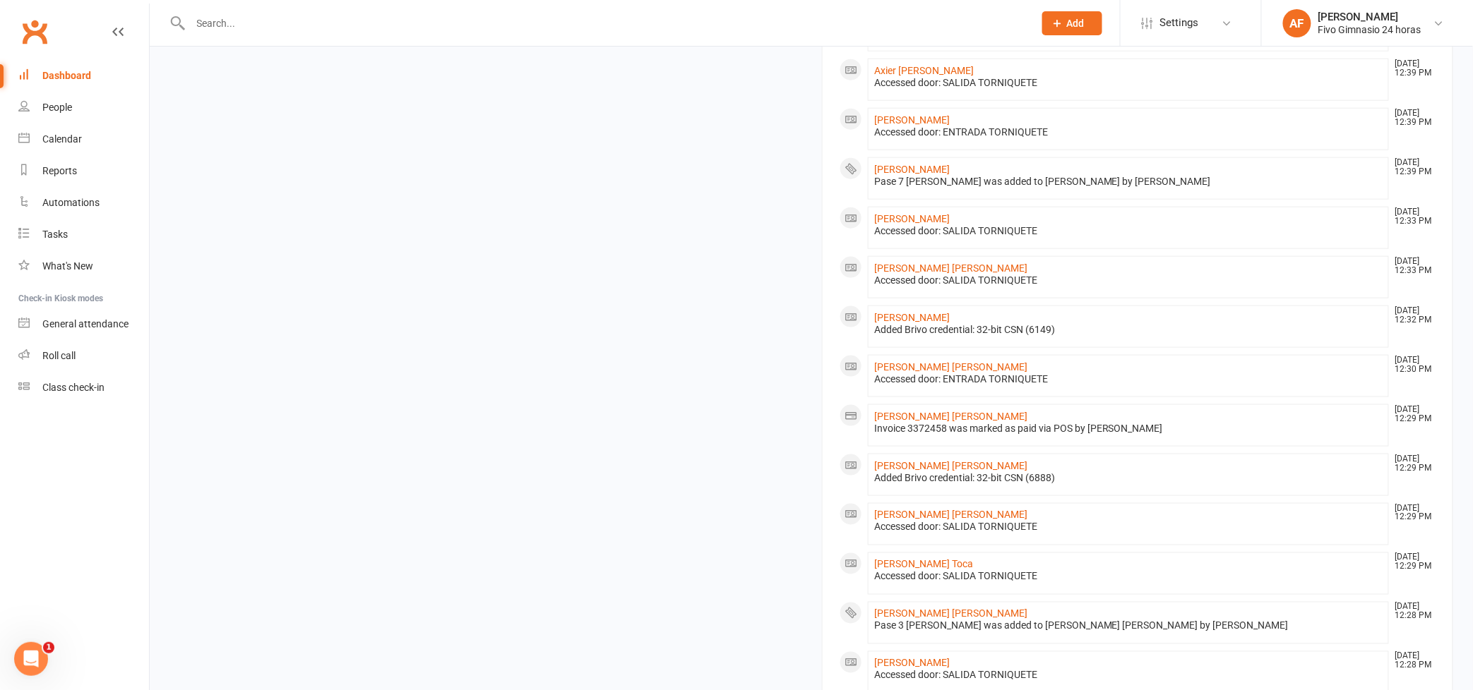
scroll to position [638, 0]
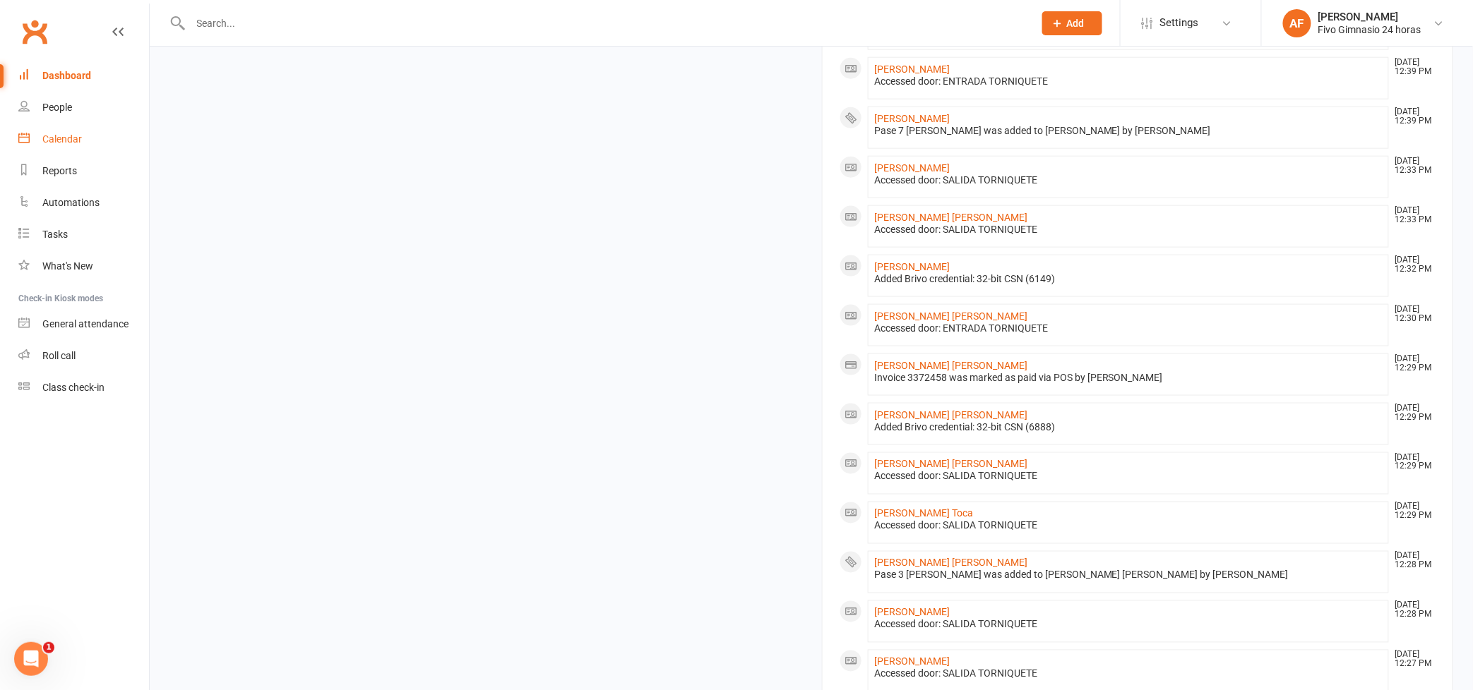
click at [69, 137] on div "Calendar" at bounding box center [62, 138] width 40 height 11
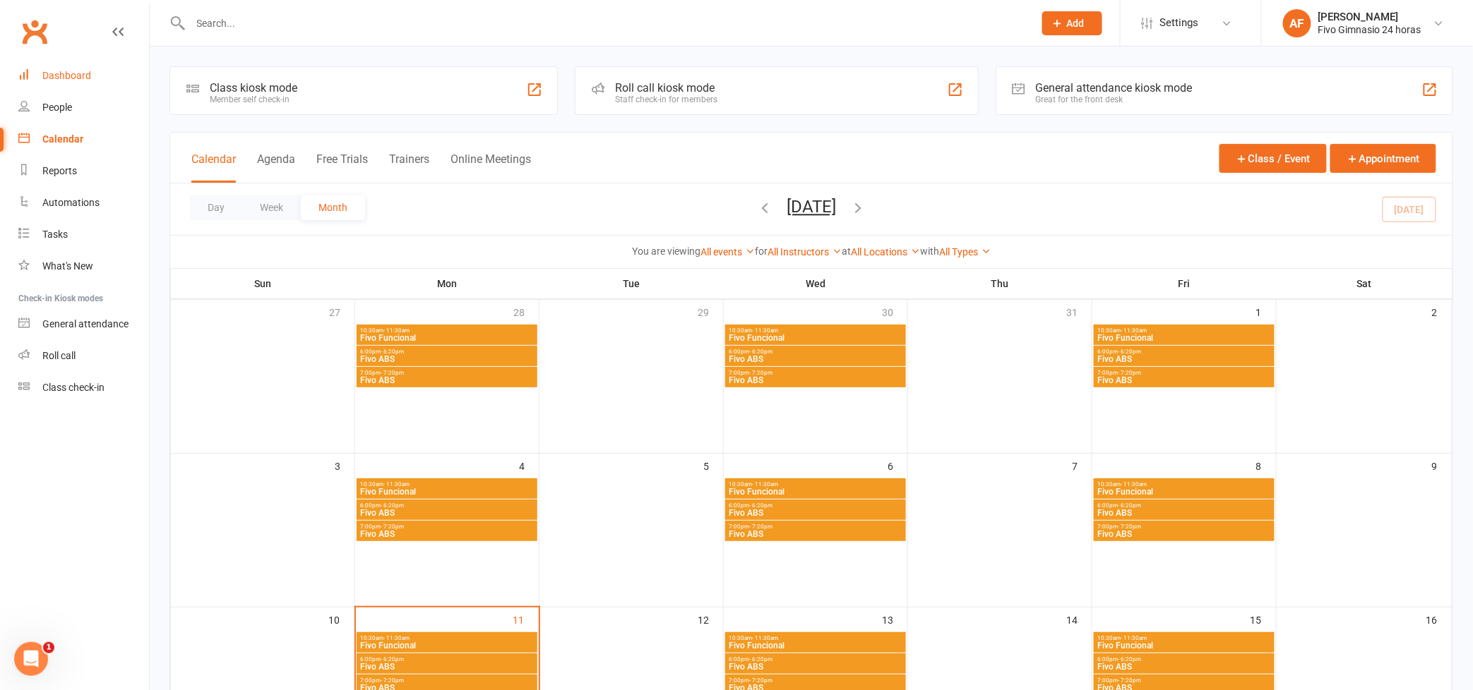
click at [76, 70] on div "Dashboard" at bounding box center [66, 75] width 49 height 11
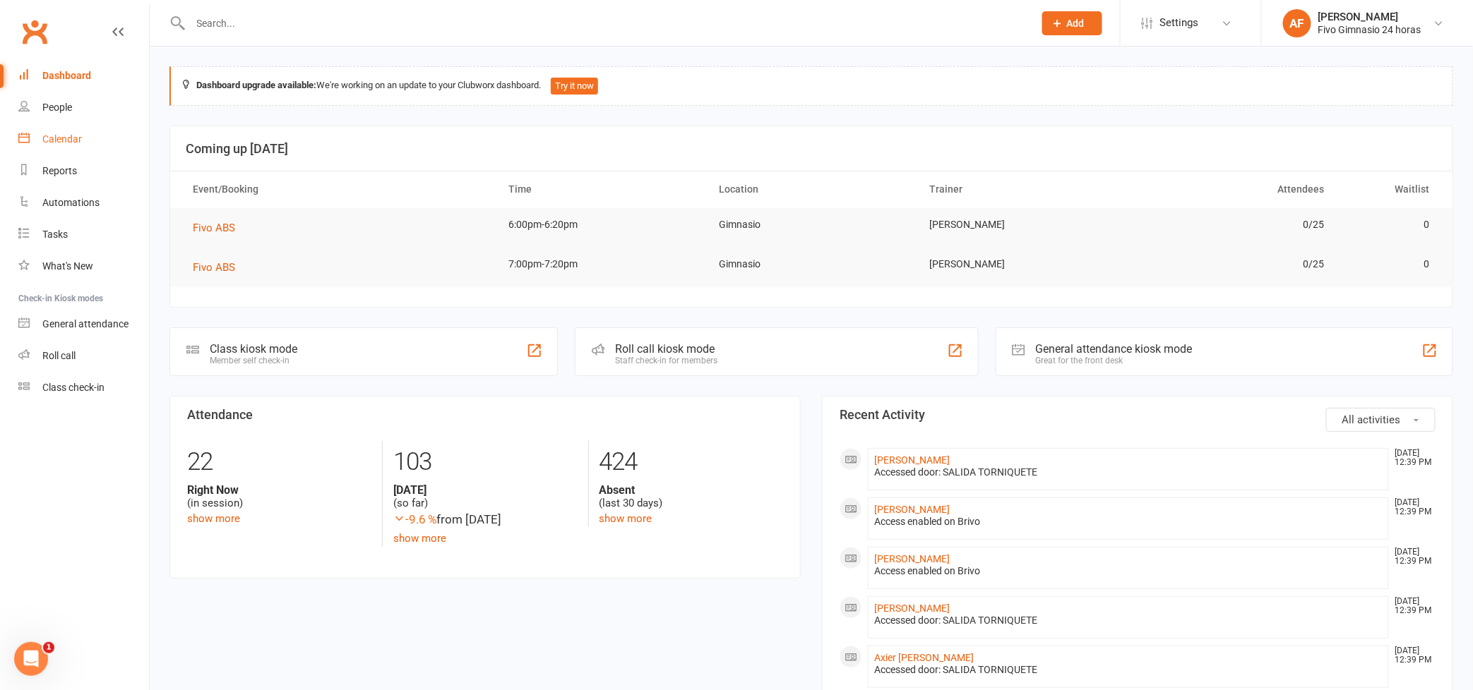
click at [68, 135] on div "Calendar" at bounding box center [62, 138] width 40 height 11
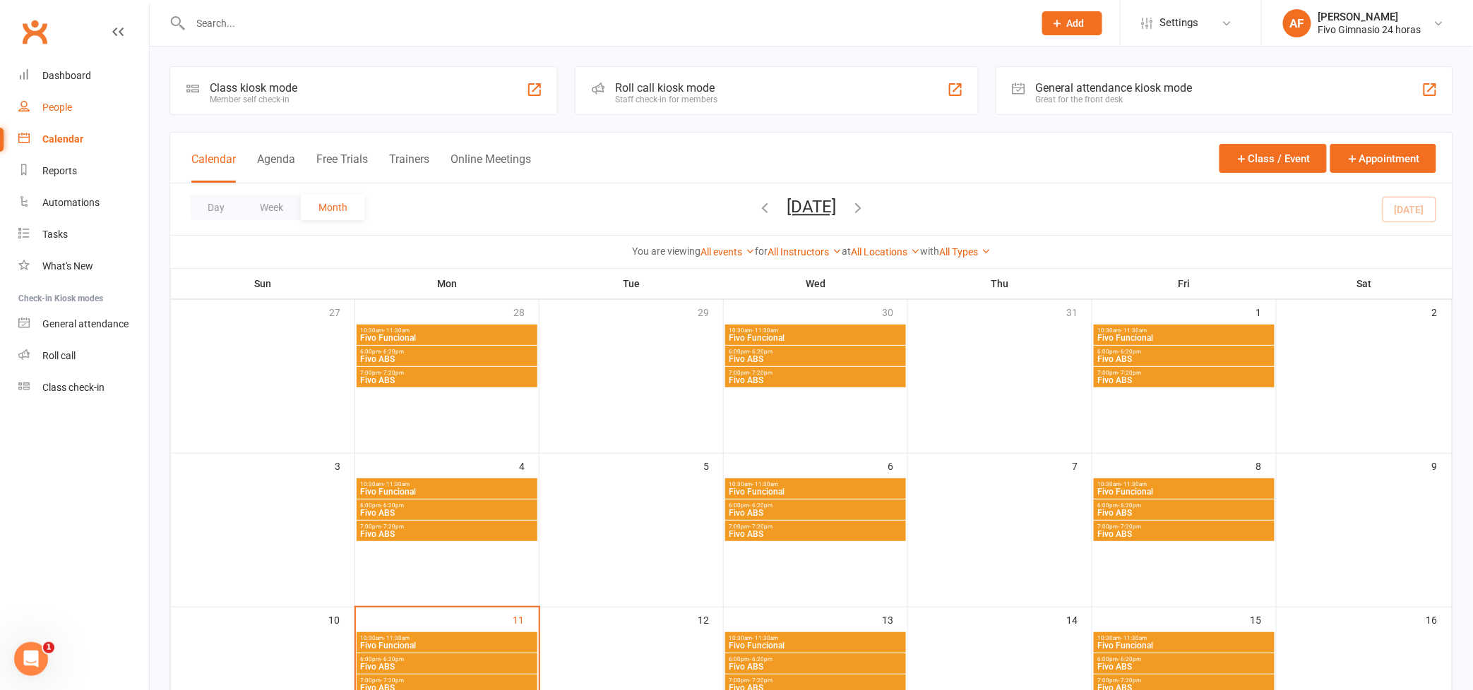
click at [61, 107] on div "People" at bounding box center [57, 107] width 30 height 11
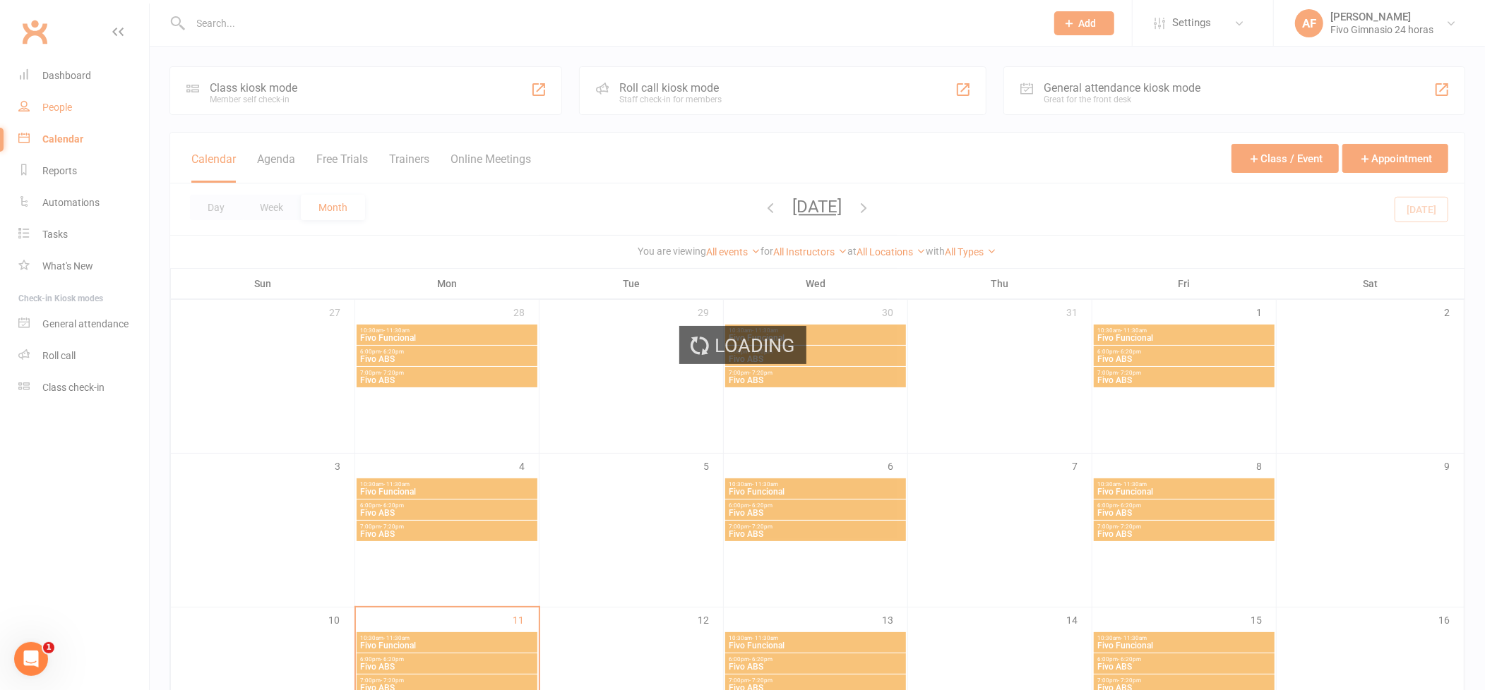
select select "100"
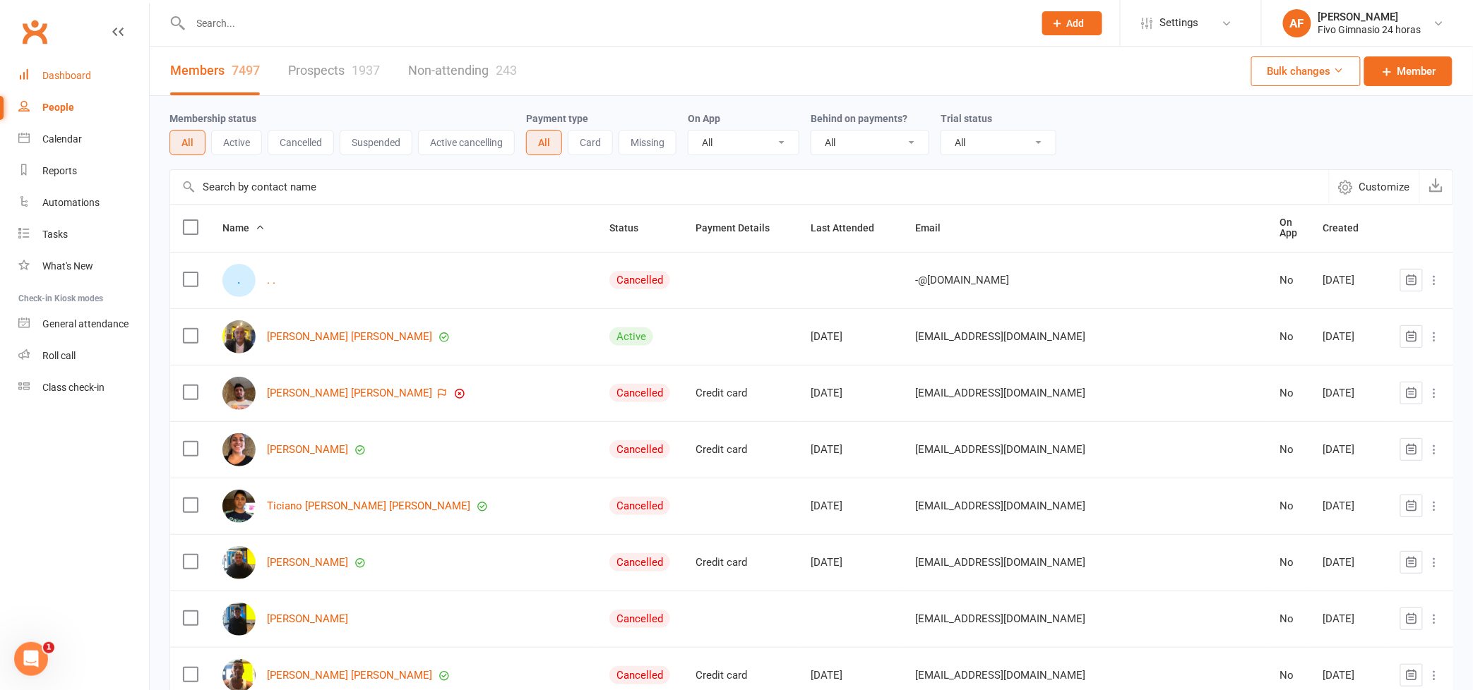
click at [68, 75] on div "Dashboard" at bounding box center [66, 75] width 49 height 11
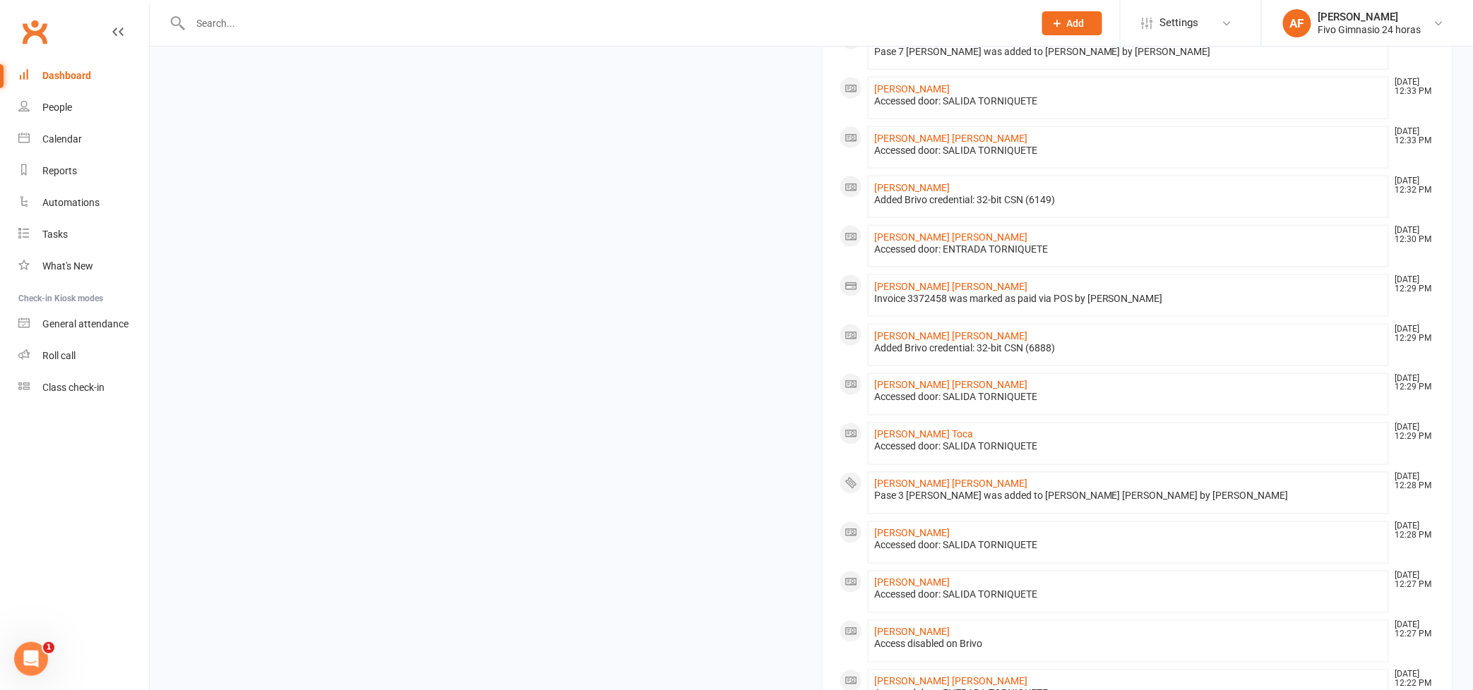
scroll to position [801, 0]
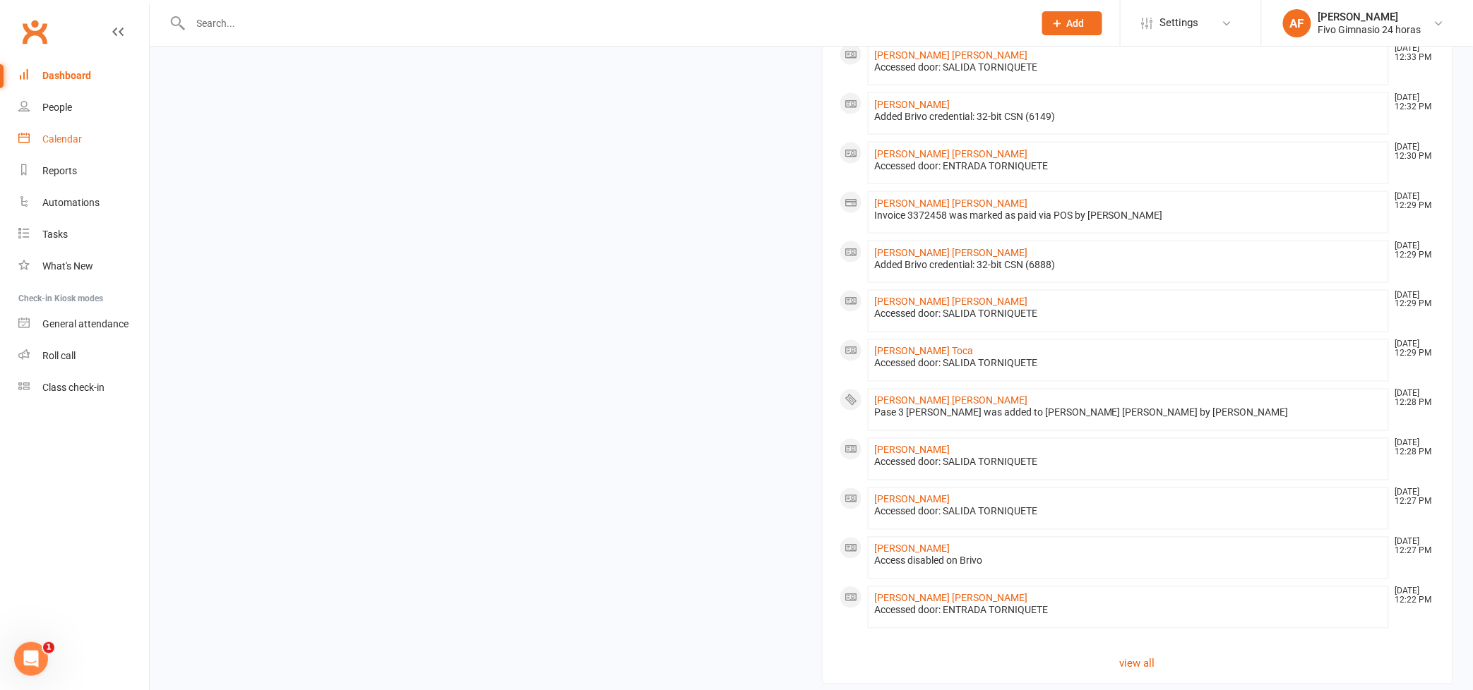
click at [98, 139] on link "Calendar" at bounding box center [83, 140] width 131 height 32
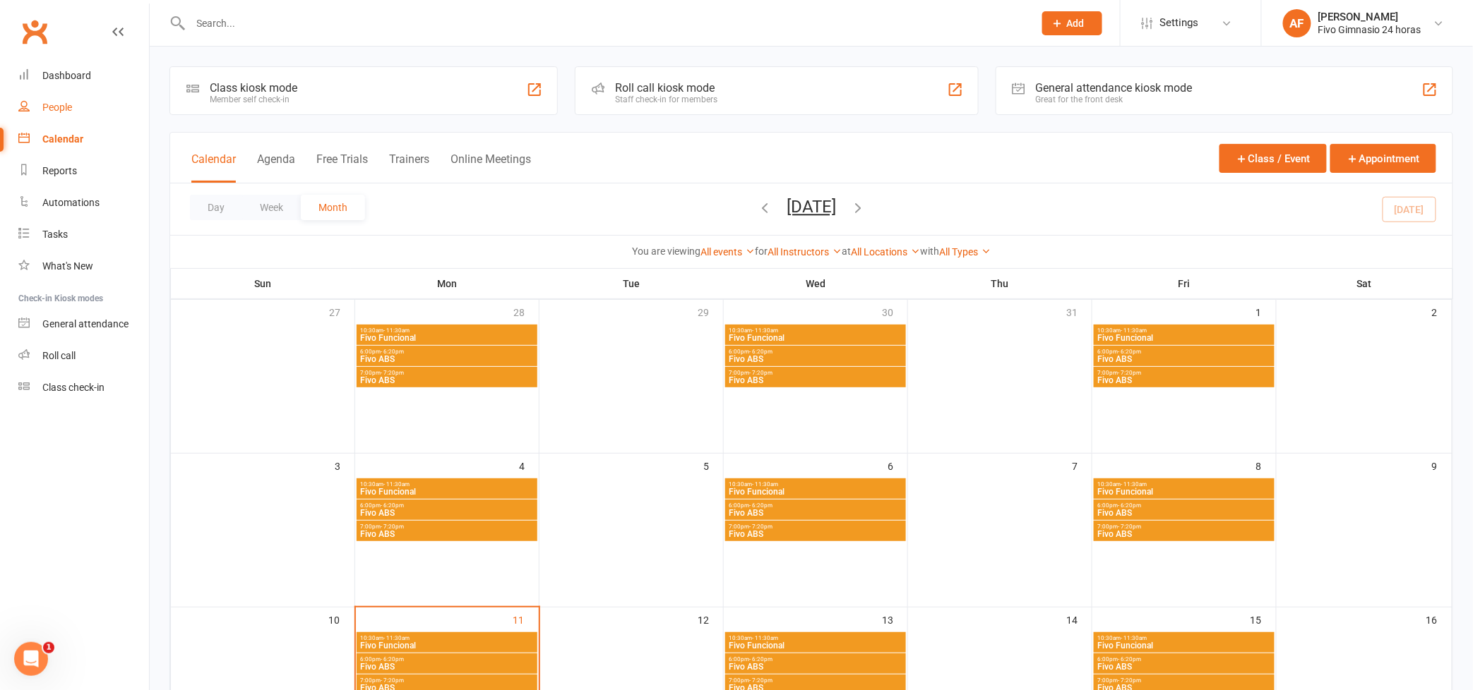
click at [75, 114] on link "People" at bounding box center [83, 108] width 131 height 32
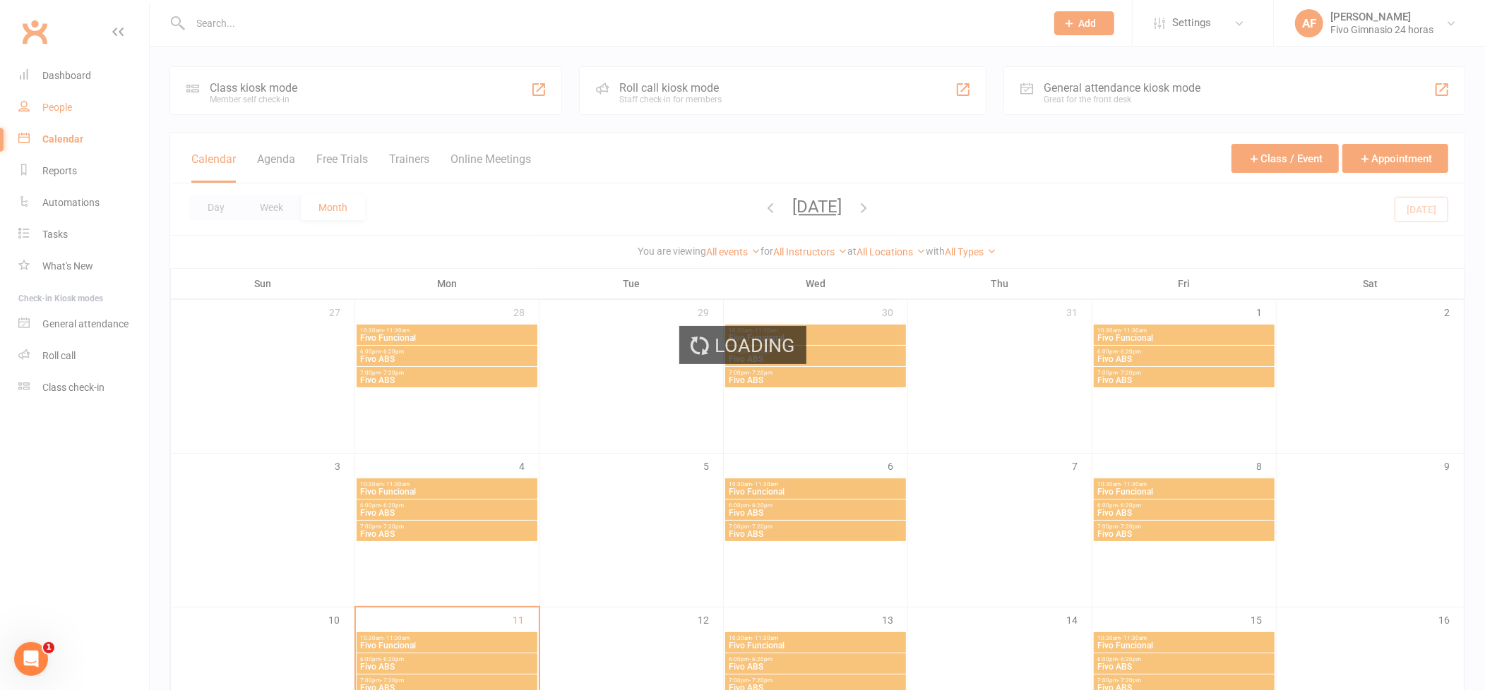
select select "100"
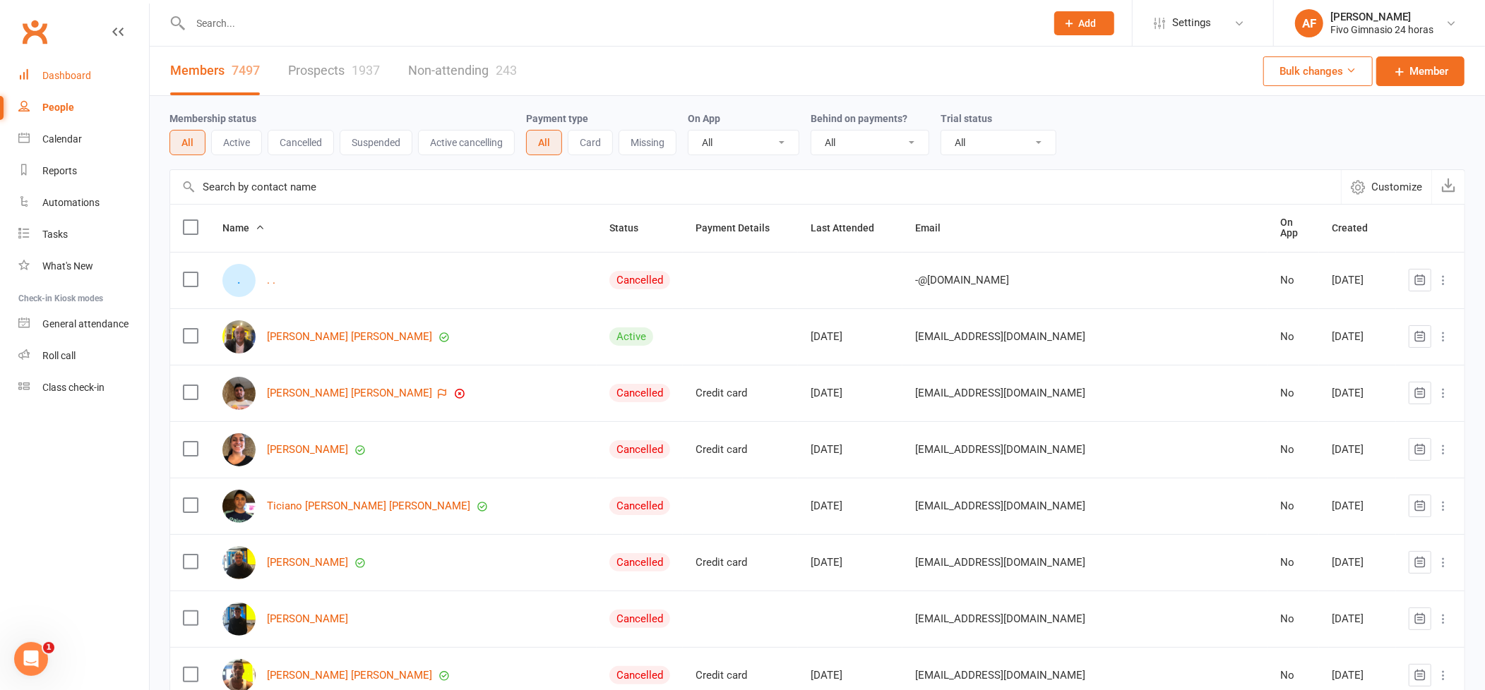
click at [80, 77] on div "Dashboard" at bounding box center [66, 75] width 49 height 11
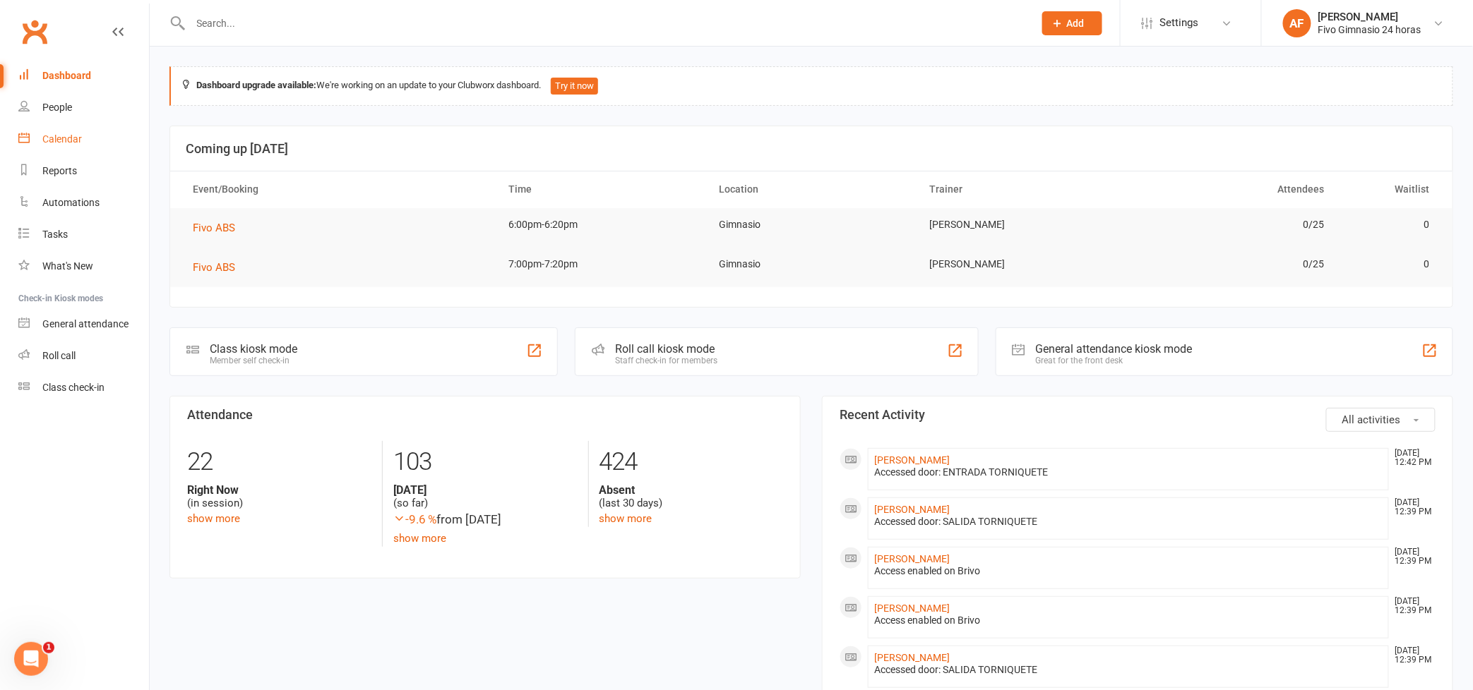
click at [86, 138] on link "Calendar" at bounding box center [83, 140] width 131 height 32
